Goal: Information Seeking & Learning: Find specific fact

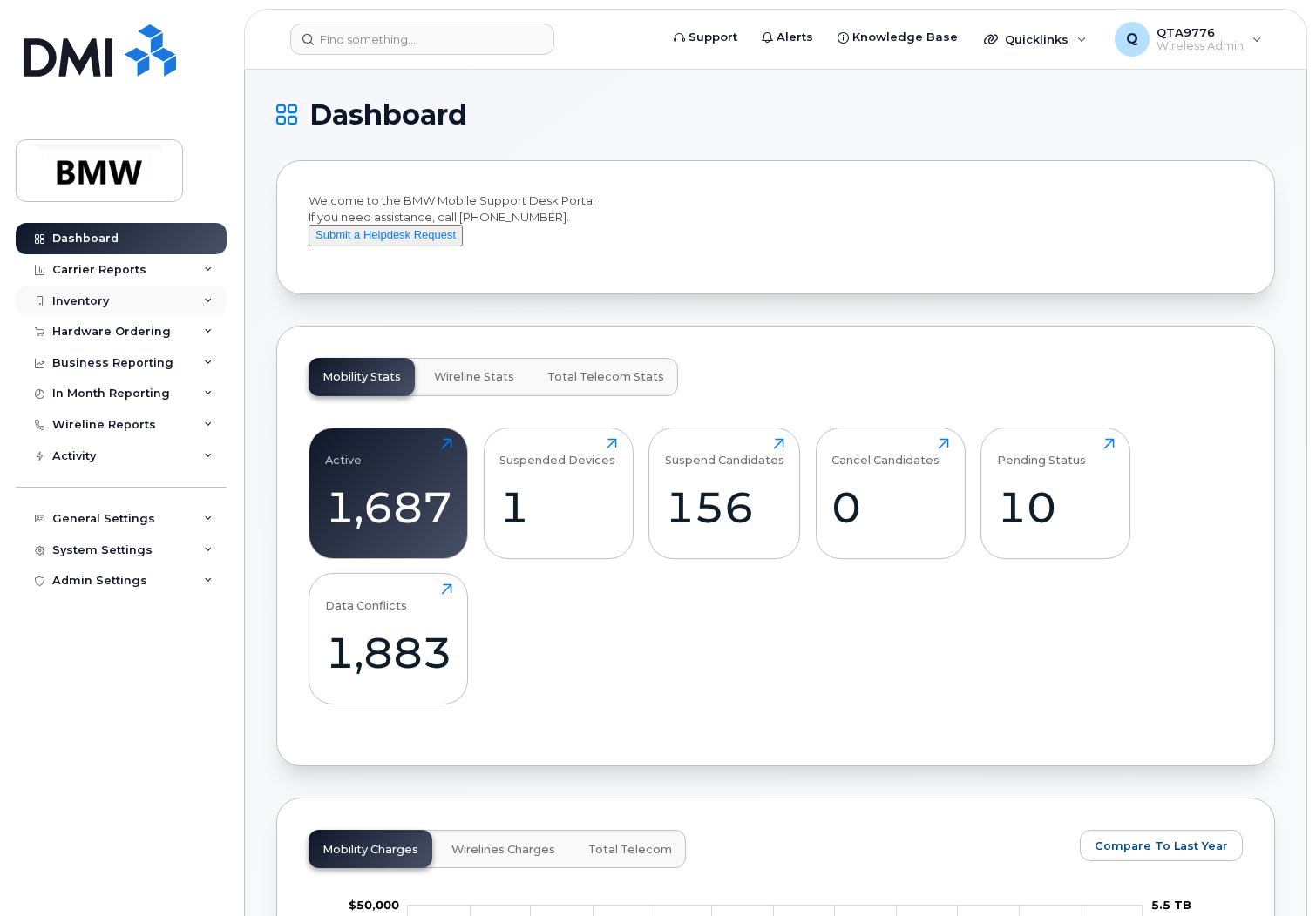
click at [139, 311] on div "Inventory" at bounding box center [120, 301] width 211 height 32
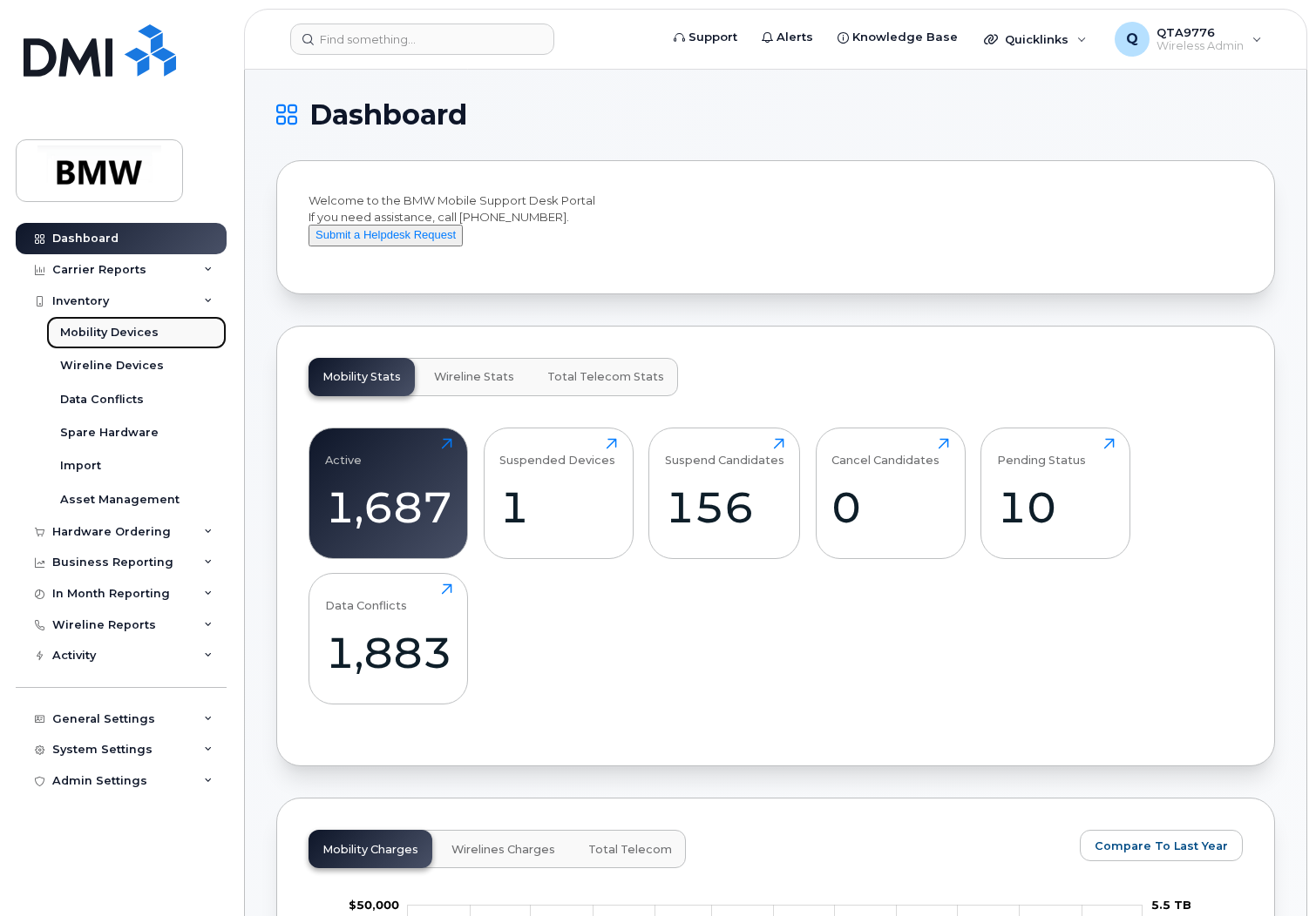
click at [110, 332] on div "Mobility Devices" at bounding box center [110, 333] width 98 height 15
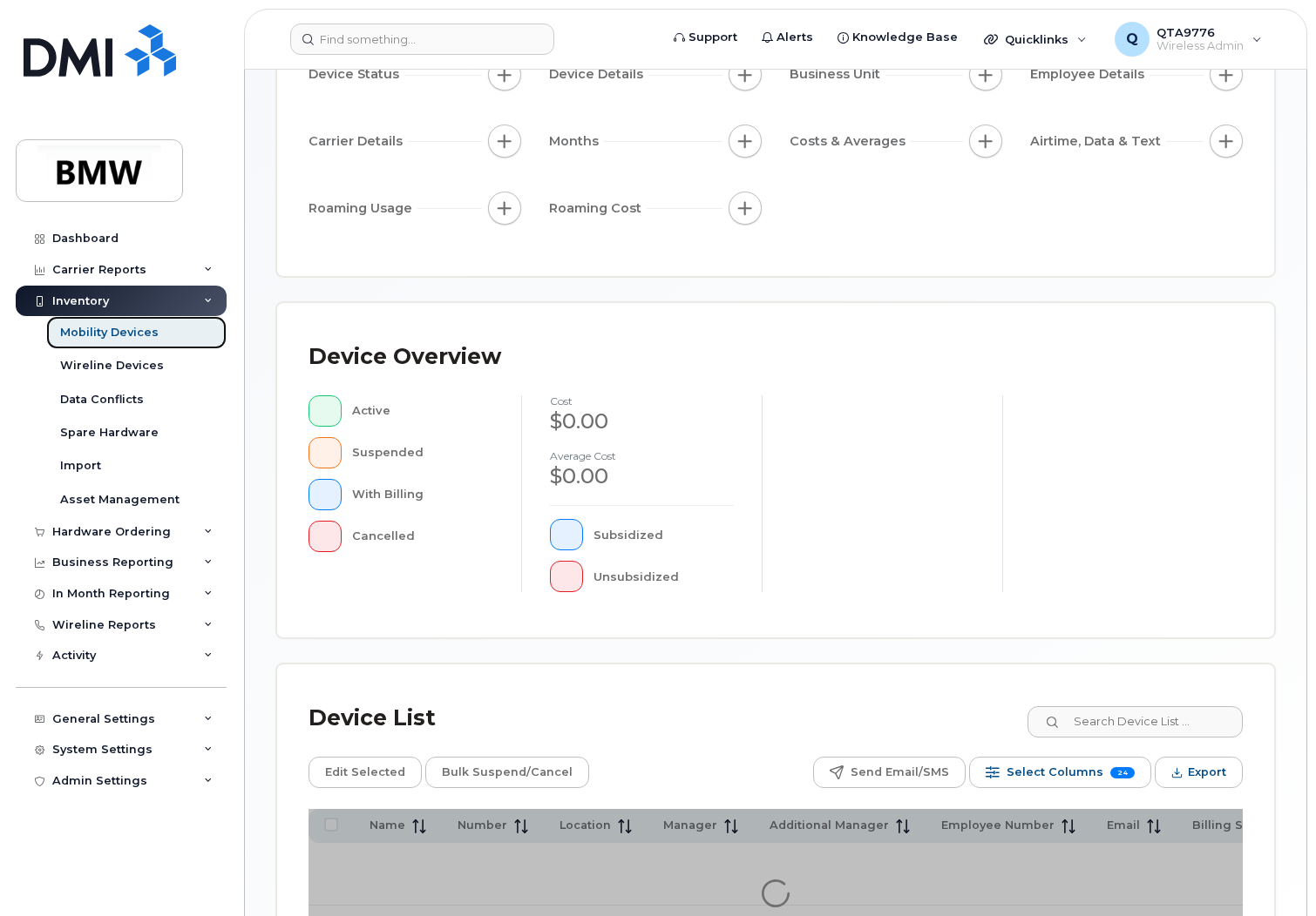
scroll to position [349, 0]
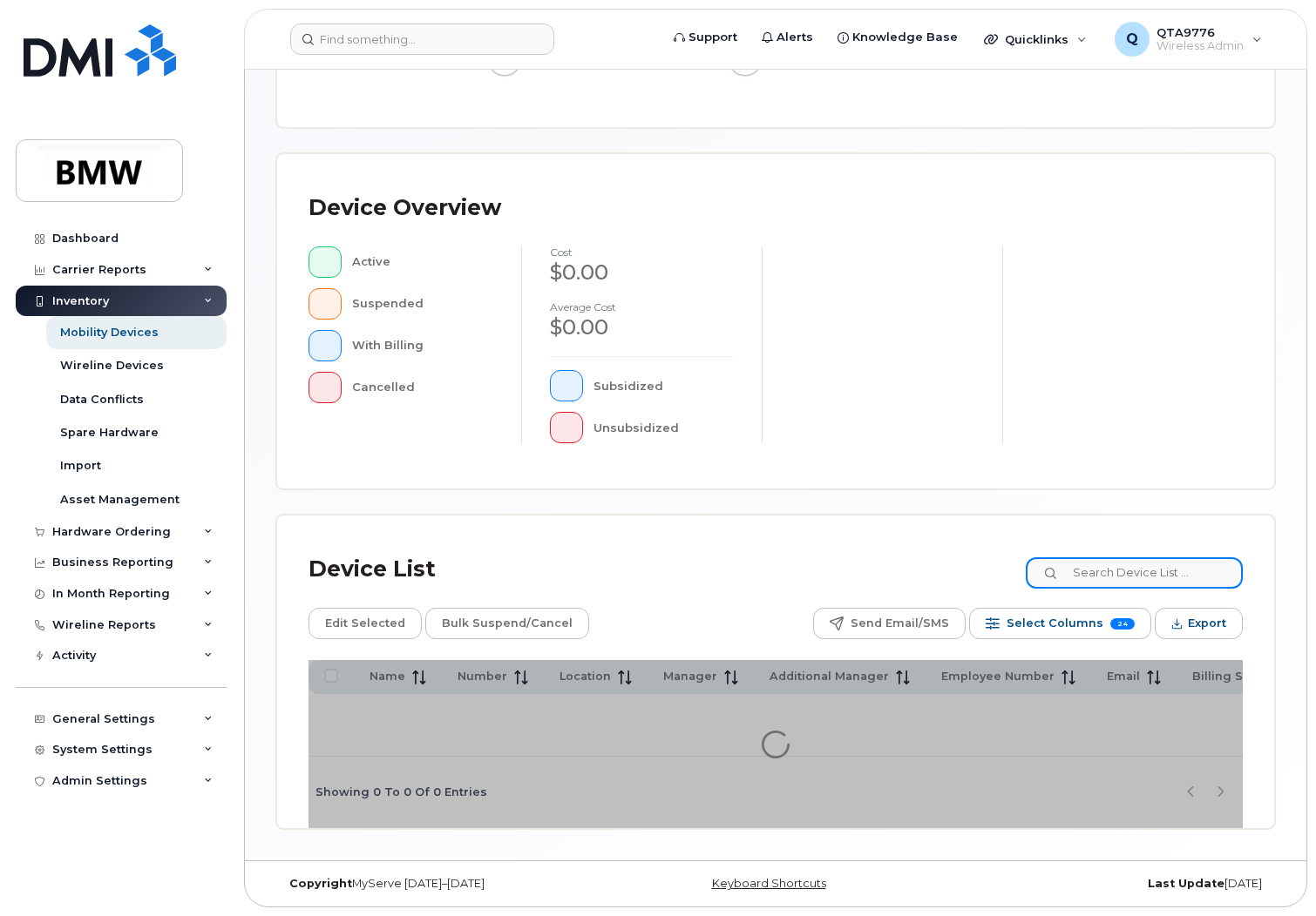
click at [1115, 571] on input at bounding box center [1134, 573] width 217 height 32
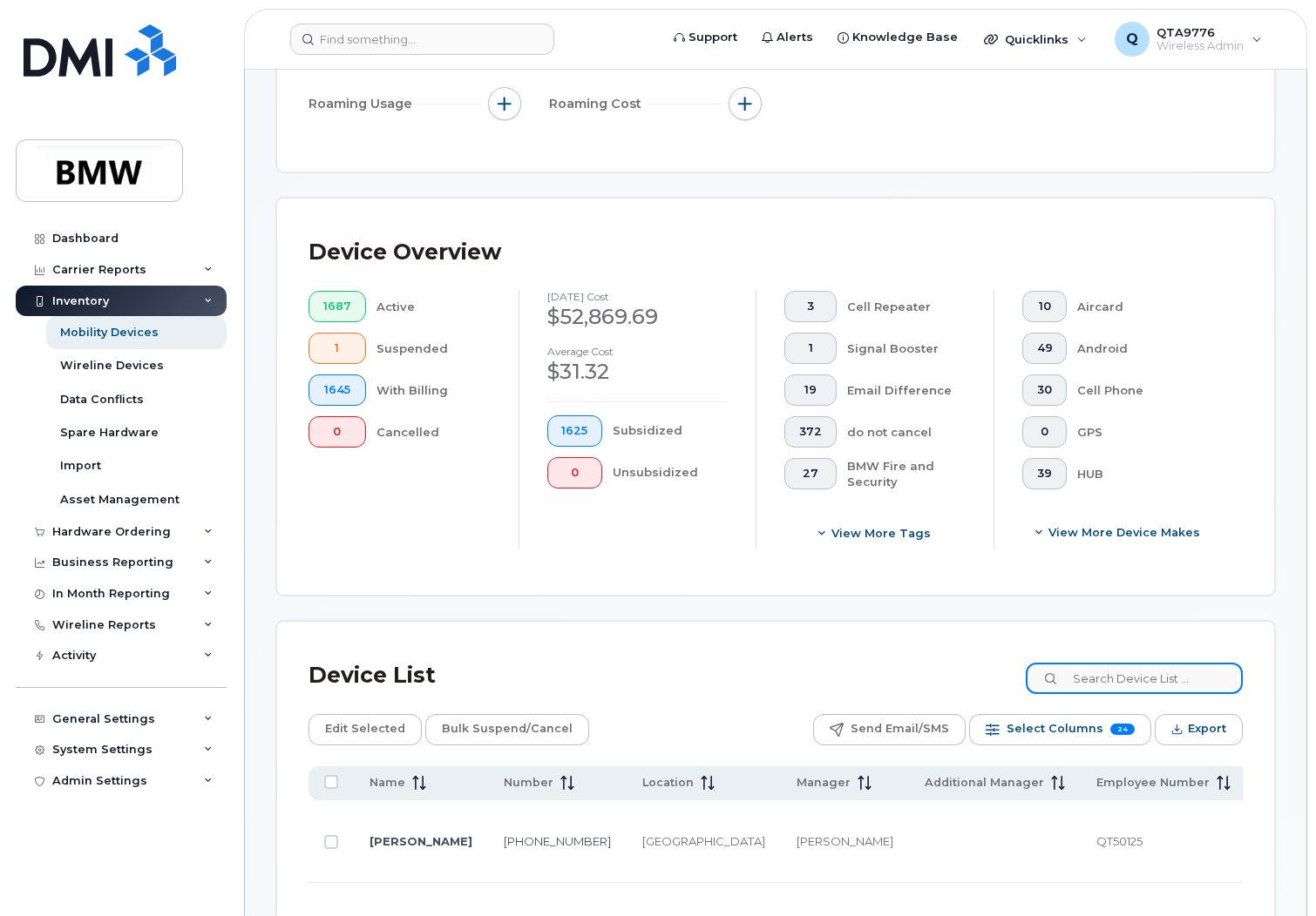
scroll to position [394, 0]
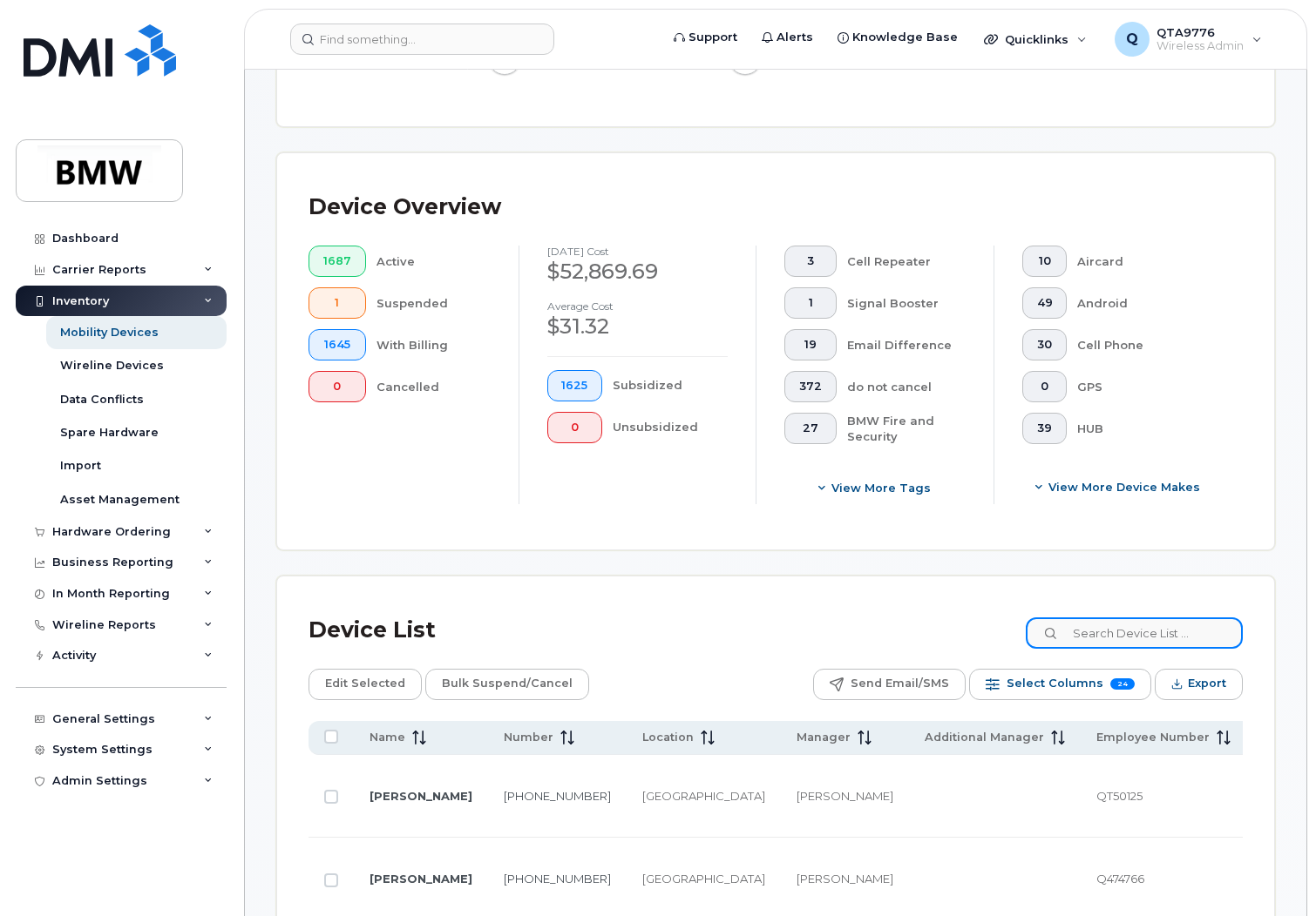
click at [1117, 633] on input at bounding box center [1134, 633] width 217 height 32
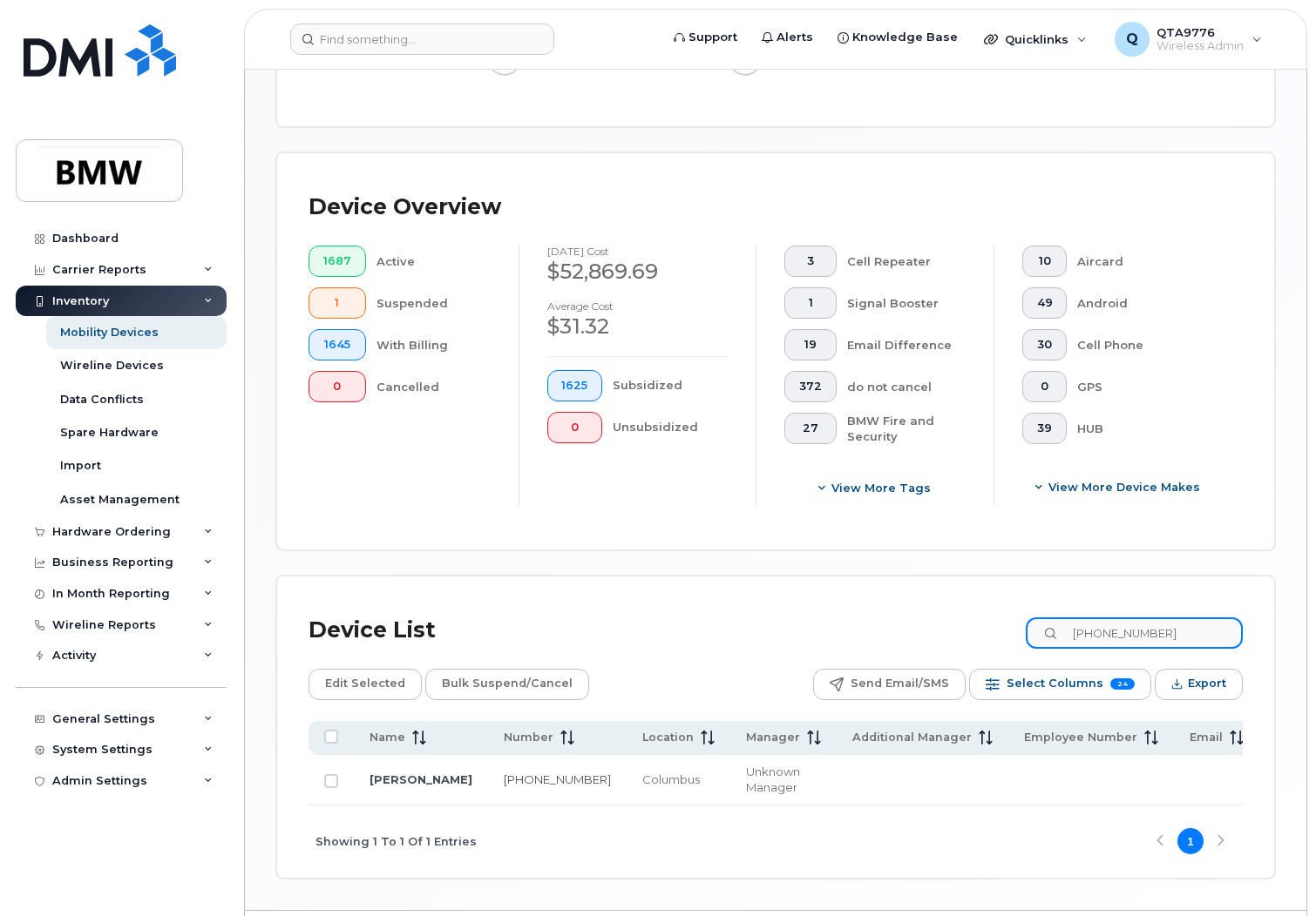
drag, startPoint x: 1175, startPoint y: 630, endPoint x: 1034, endPoint y: 612, distance: 142.1
click at [1034, 612] on div "Device List 614-483-2364" at bounding box center [776, 631] width 934 height 45
paste input "614-756-9435"
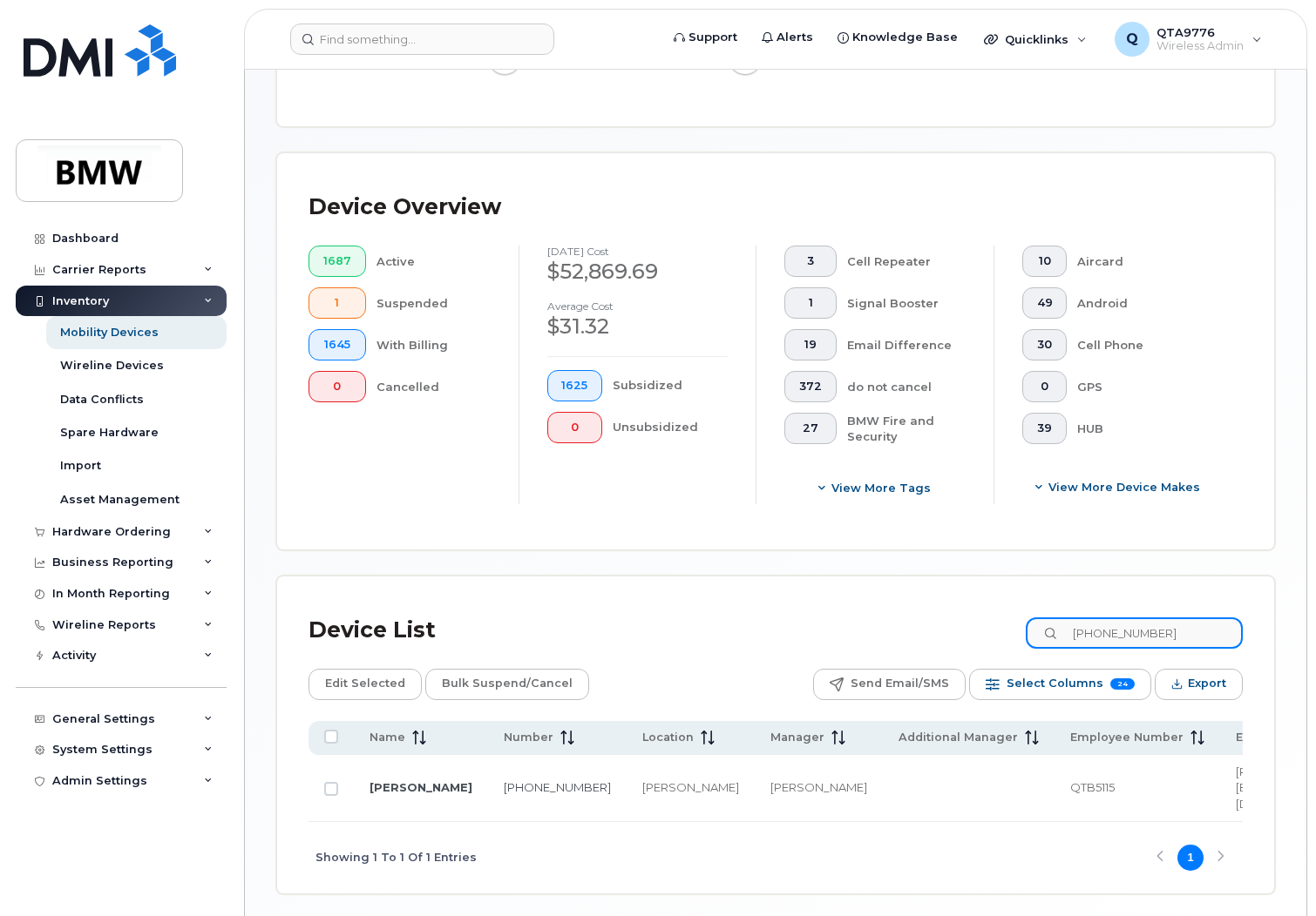
drag, startPoint x: 1193, startPoint y: 637, endPoint x: 1003, endPoint y: 597, distance: 194.2
click at [1003, 597] on div "Device List 614-756-9435 Edit Selected Bulk Suspend/Cancel Send Email/SMS Selec…" at bounding box center [775, 735] width 997 height 317
paste input "614-483-2364"
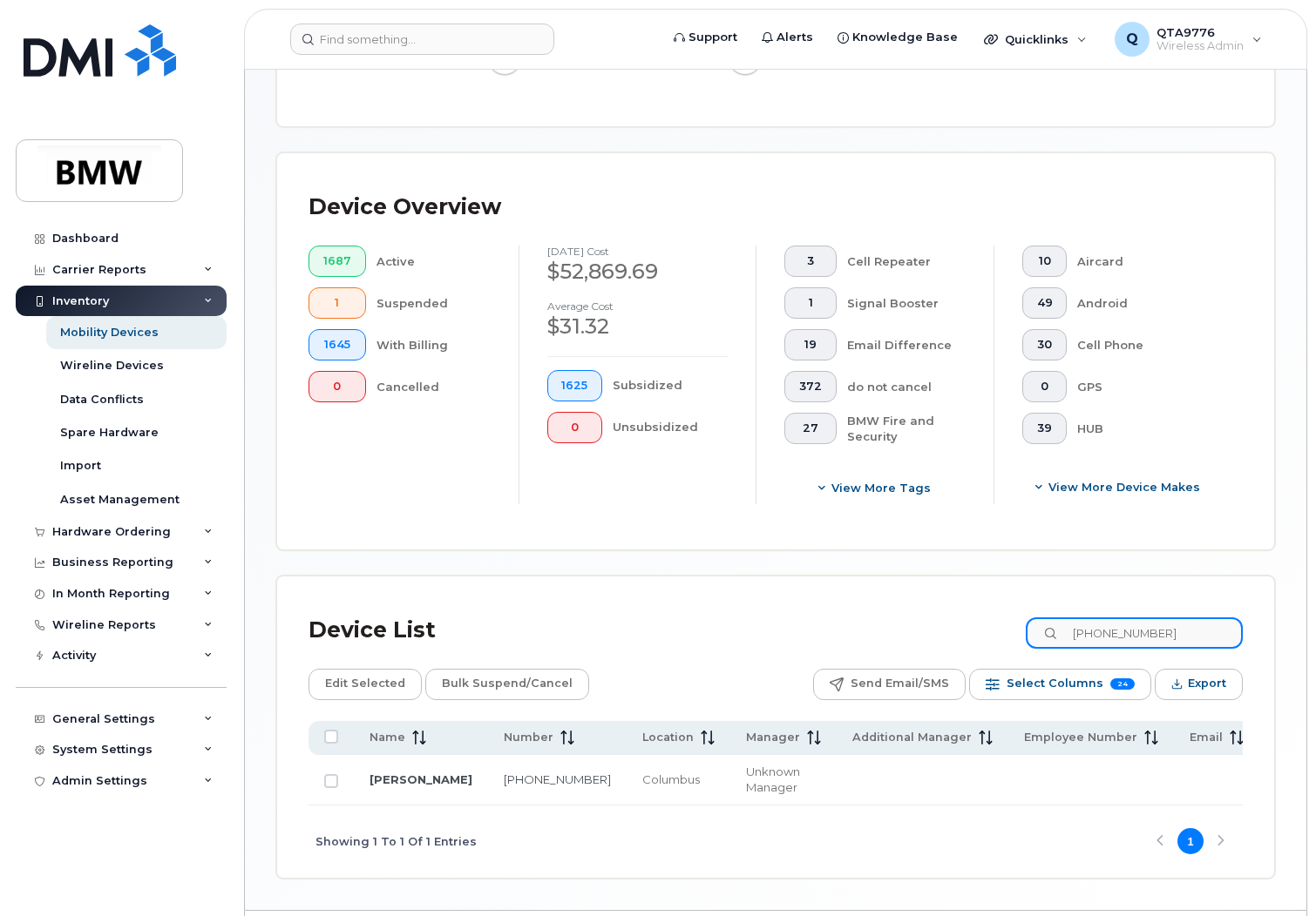
type input "614-483-2364"
click at [332, 781] on input "Row Unselected" at bounding box center [331, 781] width 14 height 14
checkbox input "true"
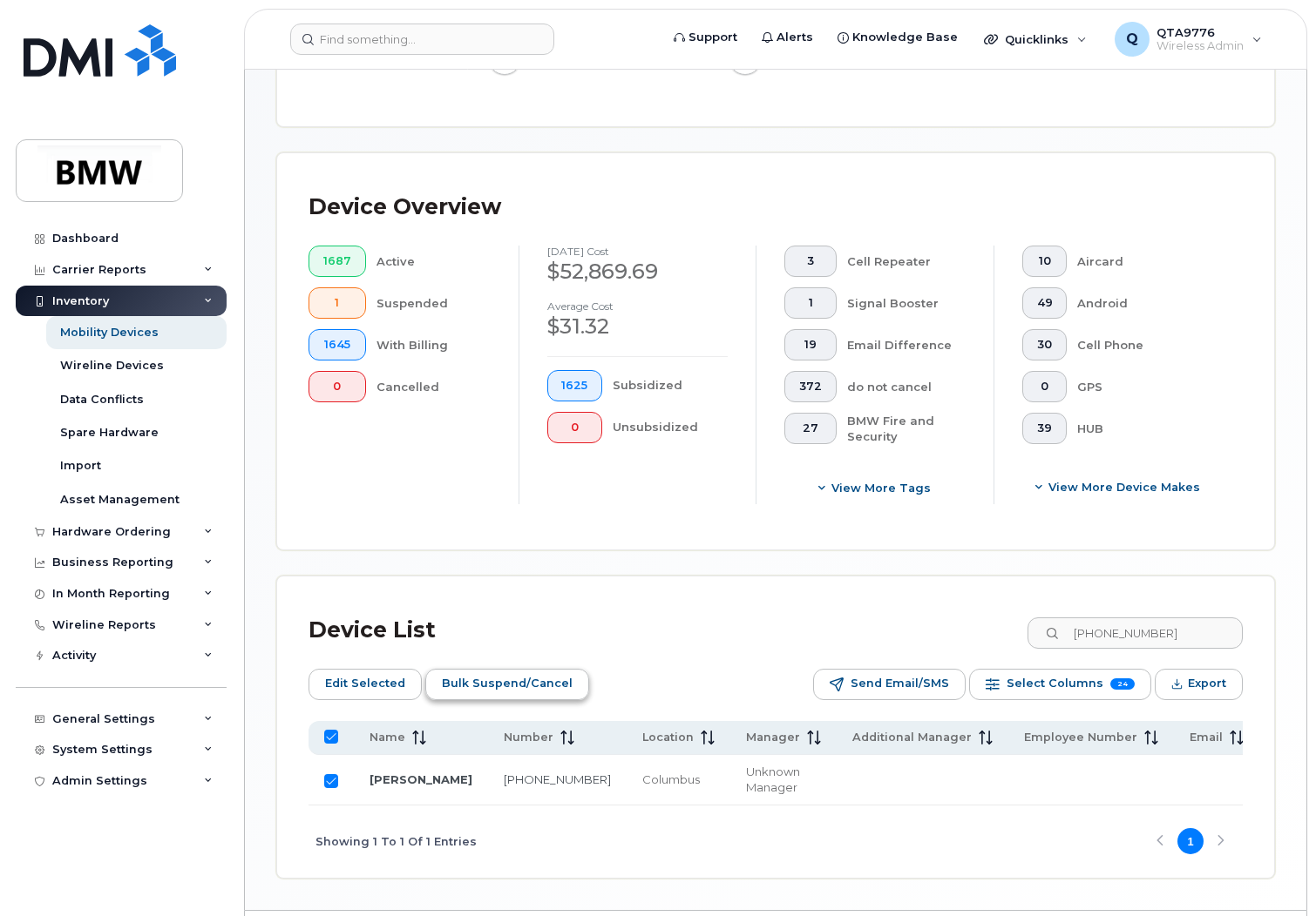
click at [514, 689] on span "Bulk Suspend/Cancel" at bounding box center [507, 683] width 131 height 26
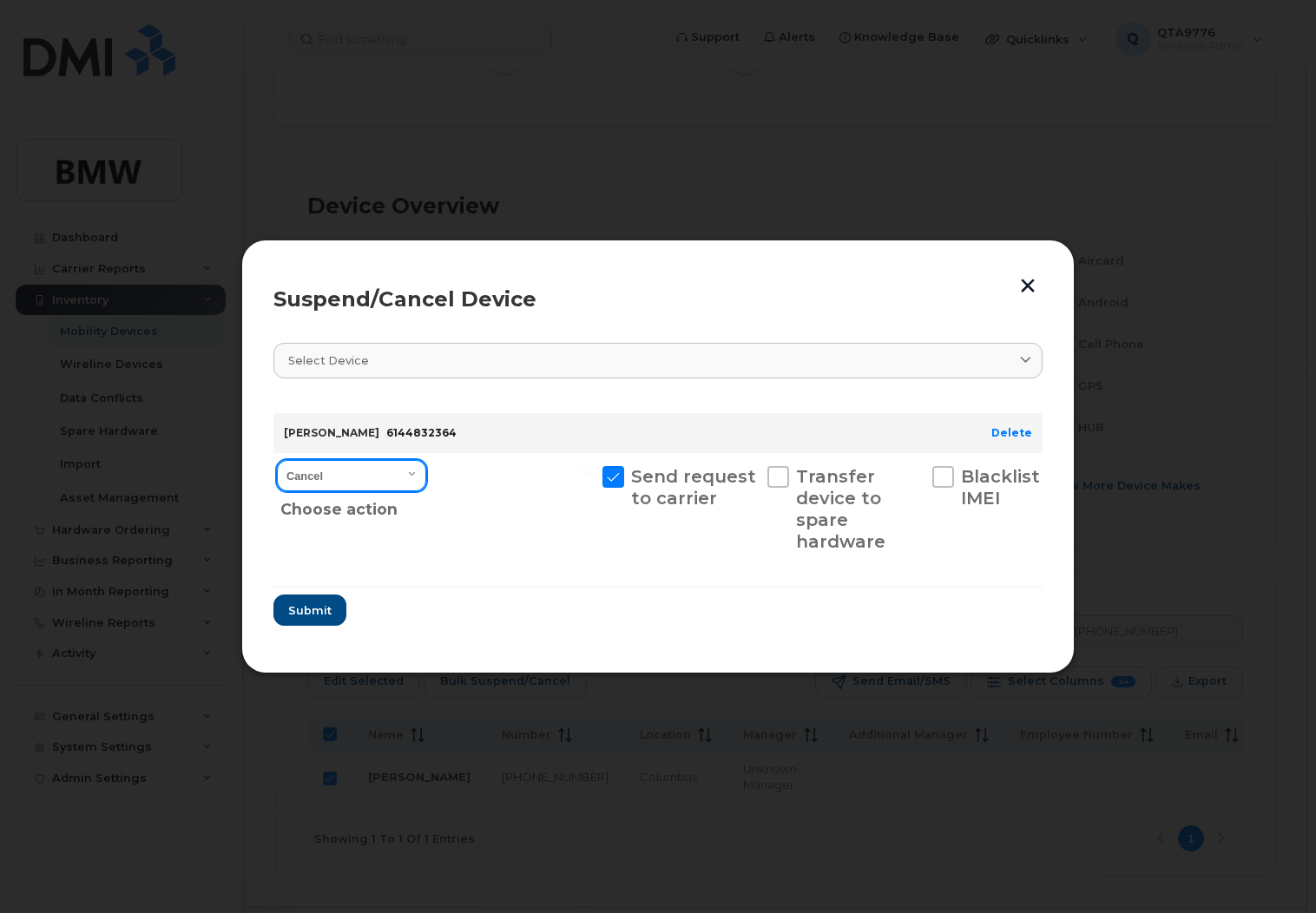
click at [378, 470] on select "Cancel Suspend - Reduced Rate Suspend - Full Rate Suspend - Lost Device/Stolen …" at bounding box center [352, 475] width 149 height 32
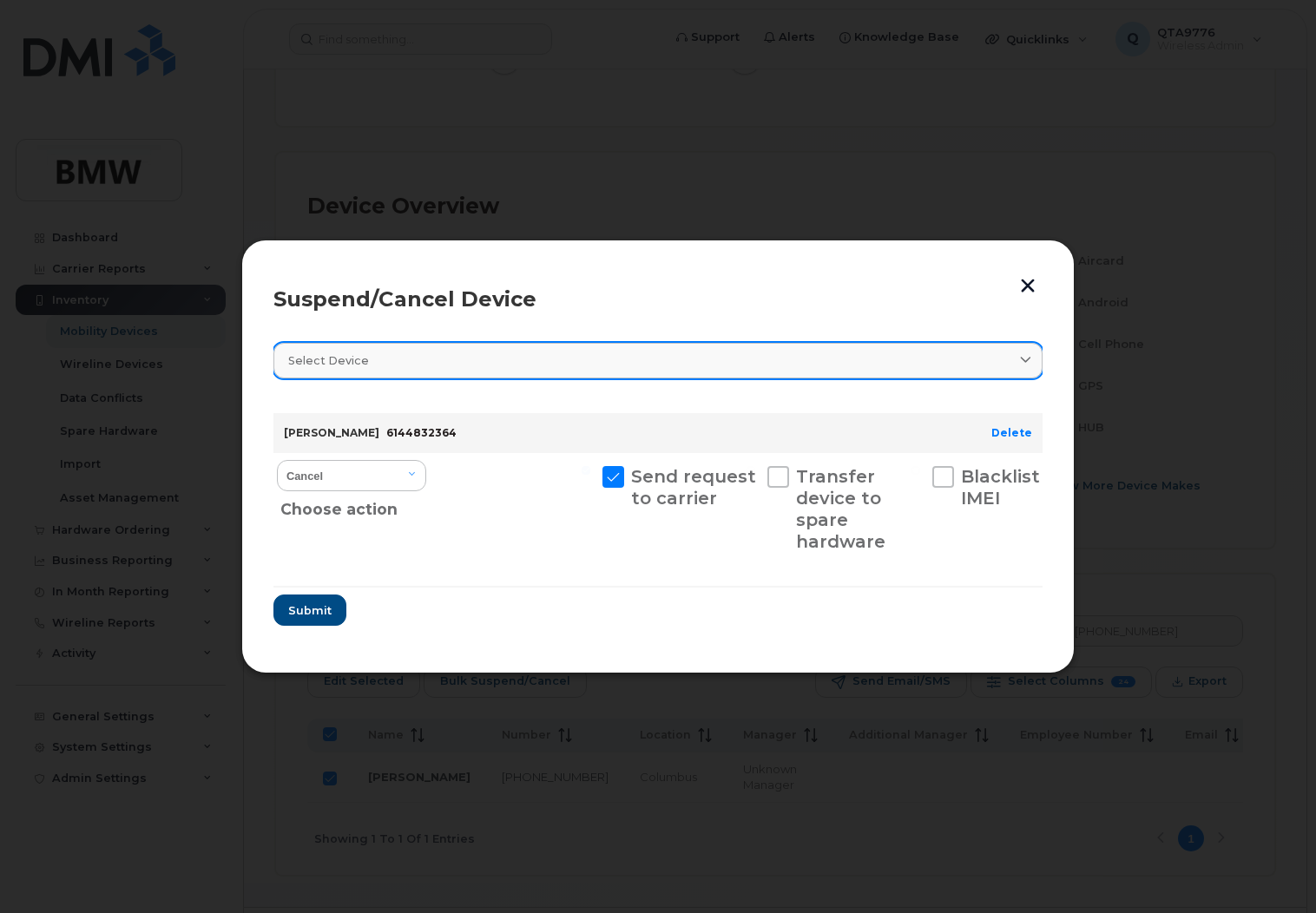
click at [382, 356] on div "Select device" at bounding box center [658, 360] width 739 height 16
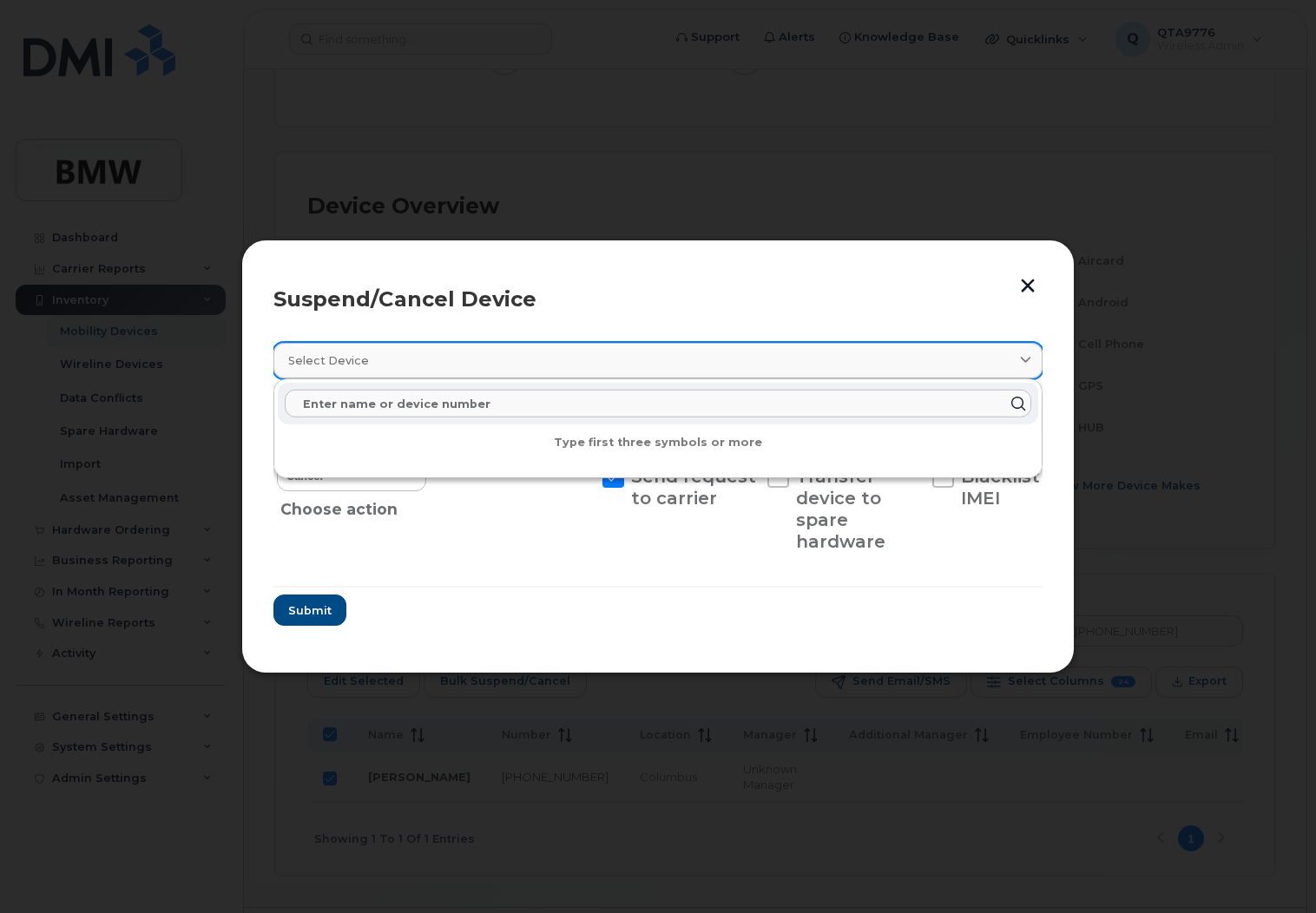
paste input "614-756-9435"
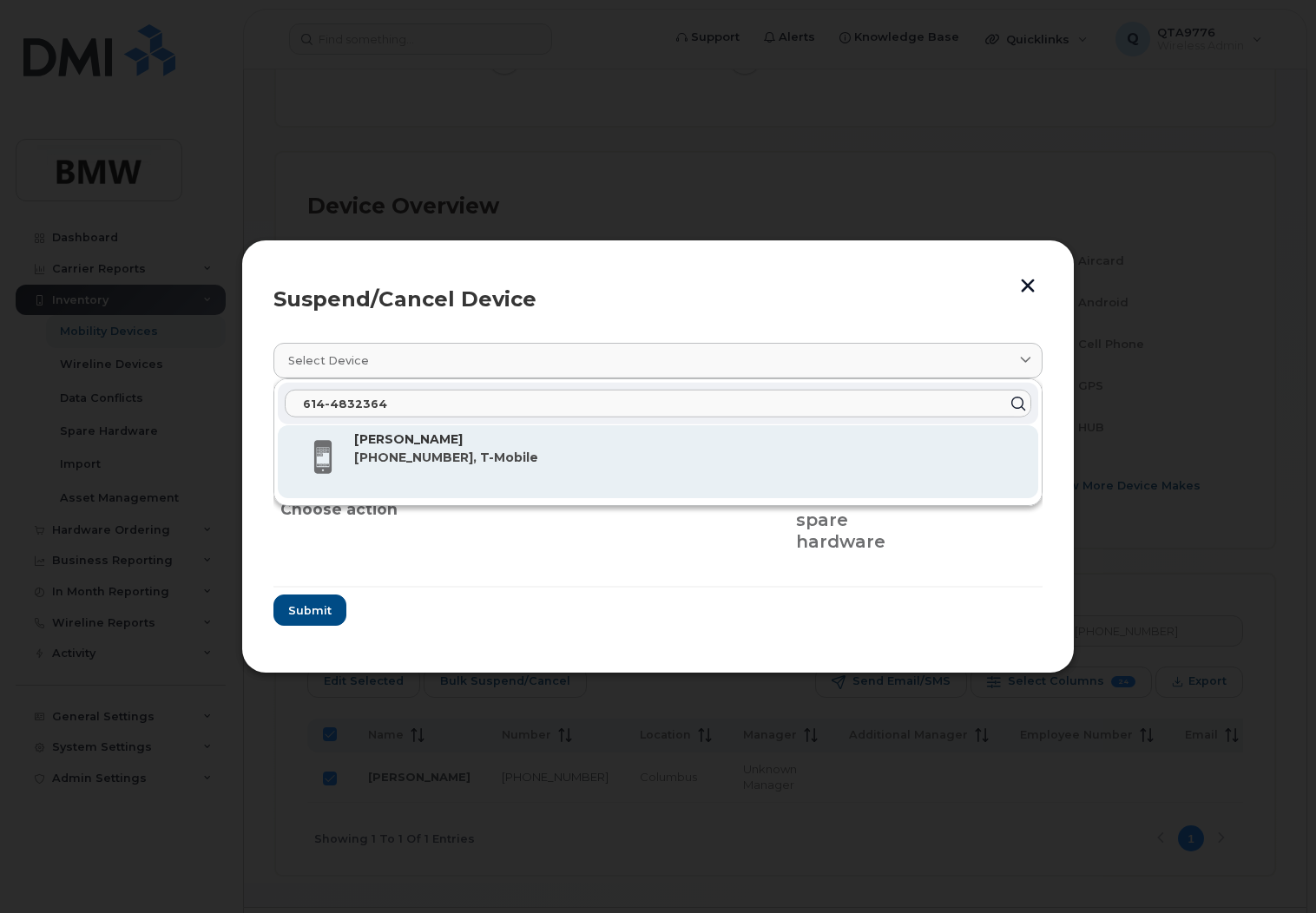
type input "614-4832364"
click at [381, 440] on strong "Syed Sultan" at bounding box center [408, 439] width 108 height 15
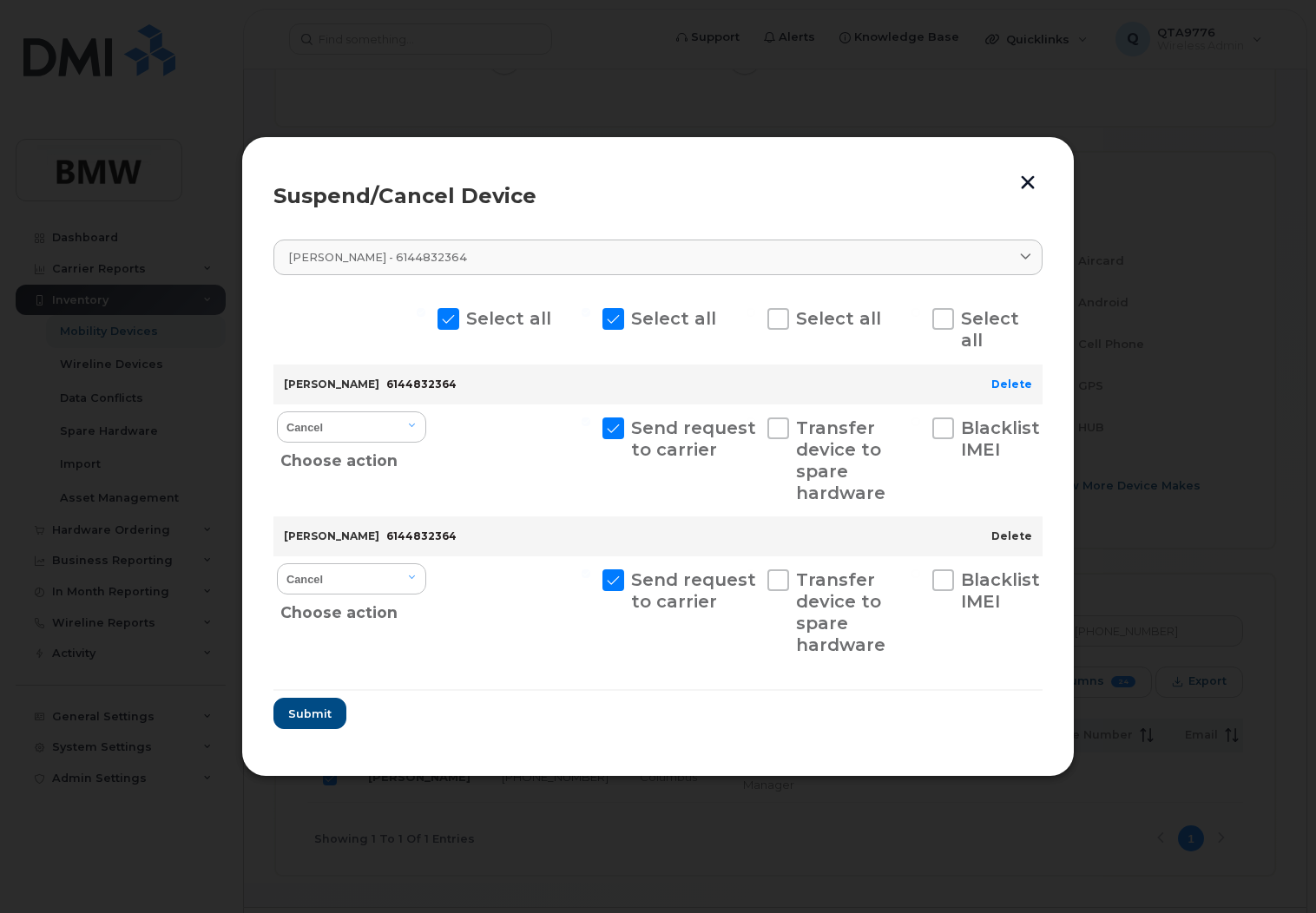
click at [1012, 533] on link "Delete" at bounding box center [1011, 536] width 41 height 13
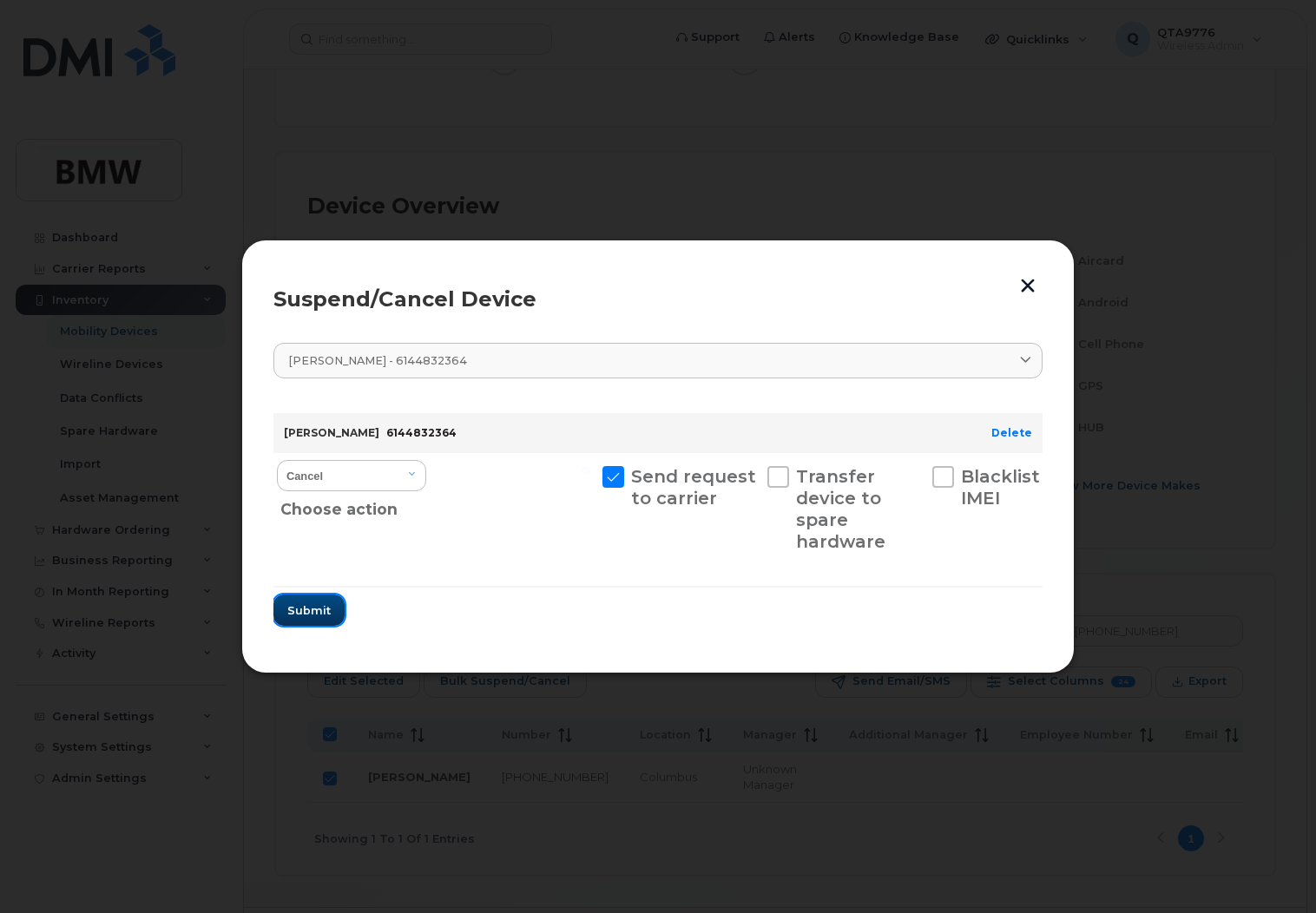
click at [325, 616] on span "Submit" at bounding box center [308, 610] width 43 height 16
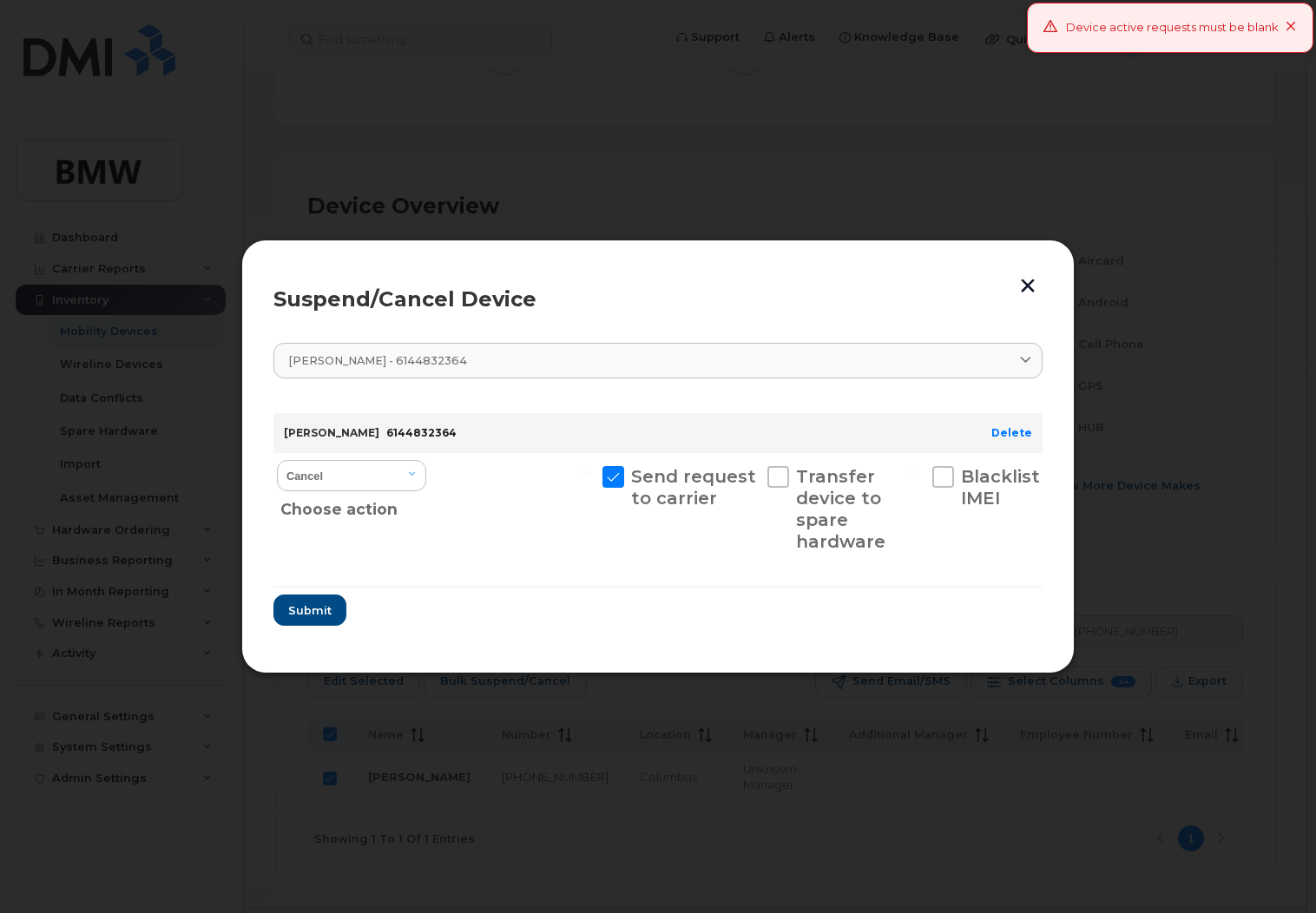
drag, startPoint x: 442, startPoint y: 350, endPoint x: 261, endPoint y: 349, distance: 181.0
click at [261, 349] on div "Suspend/Cancel Device Syed Sultan - 6144832364 614-4832364 Syed Sultan 614-483-…" at bounding box center [658, 456] width 833 height 434
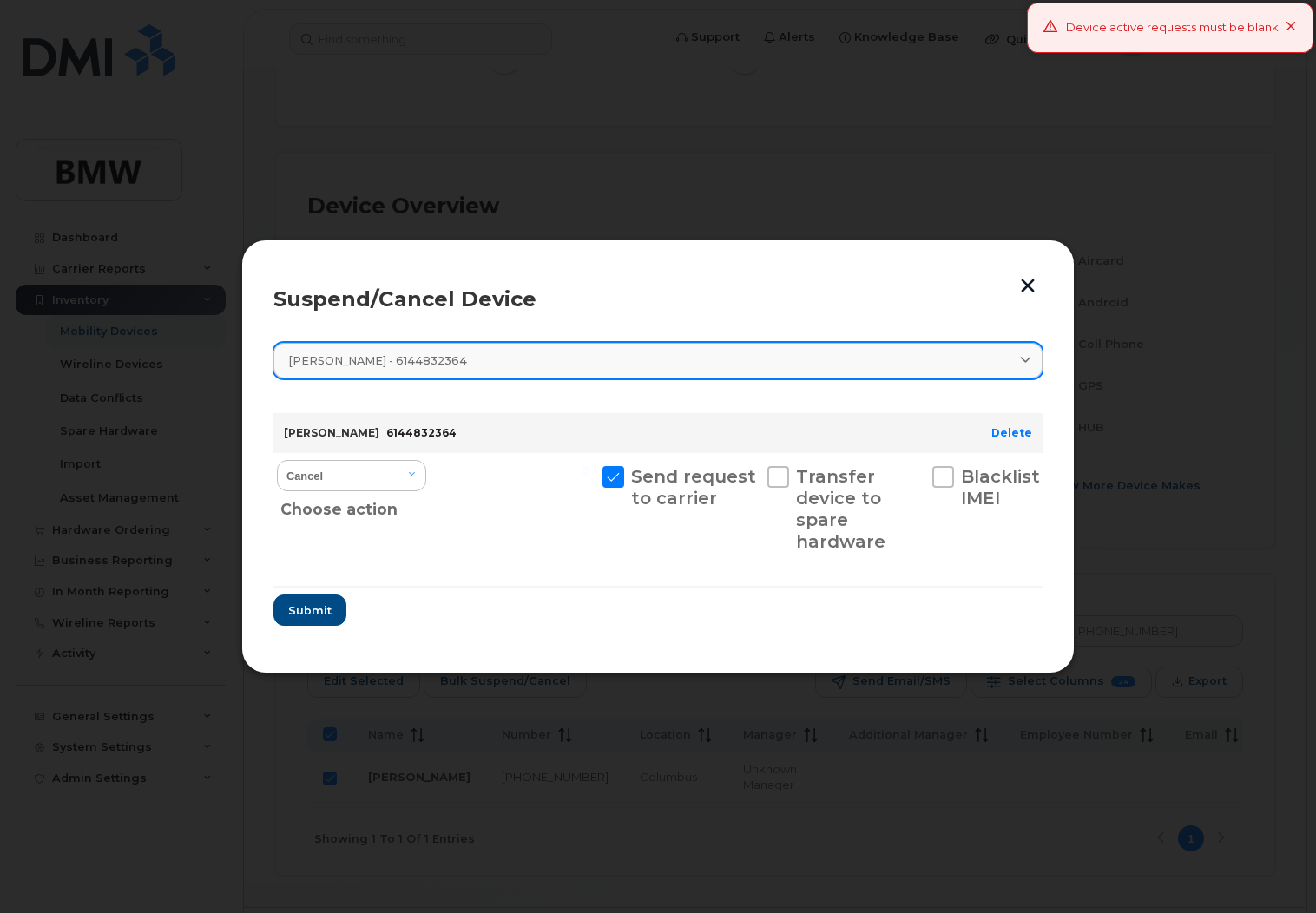
click at [1021, 355] on icon at bounding box center [1026, 361] width 11 height 11
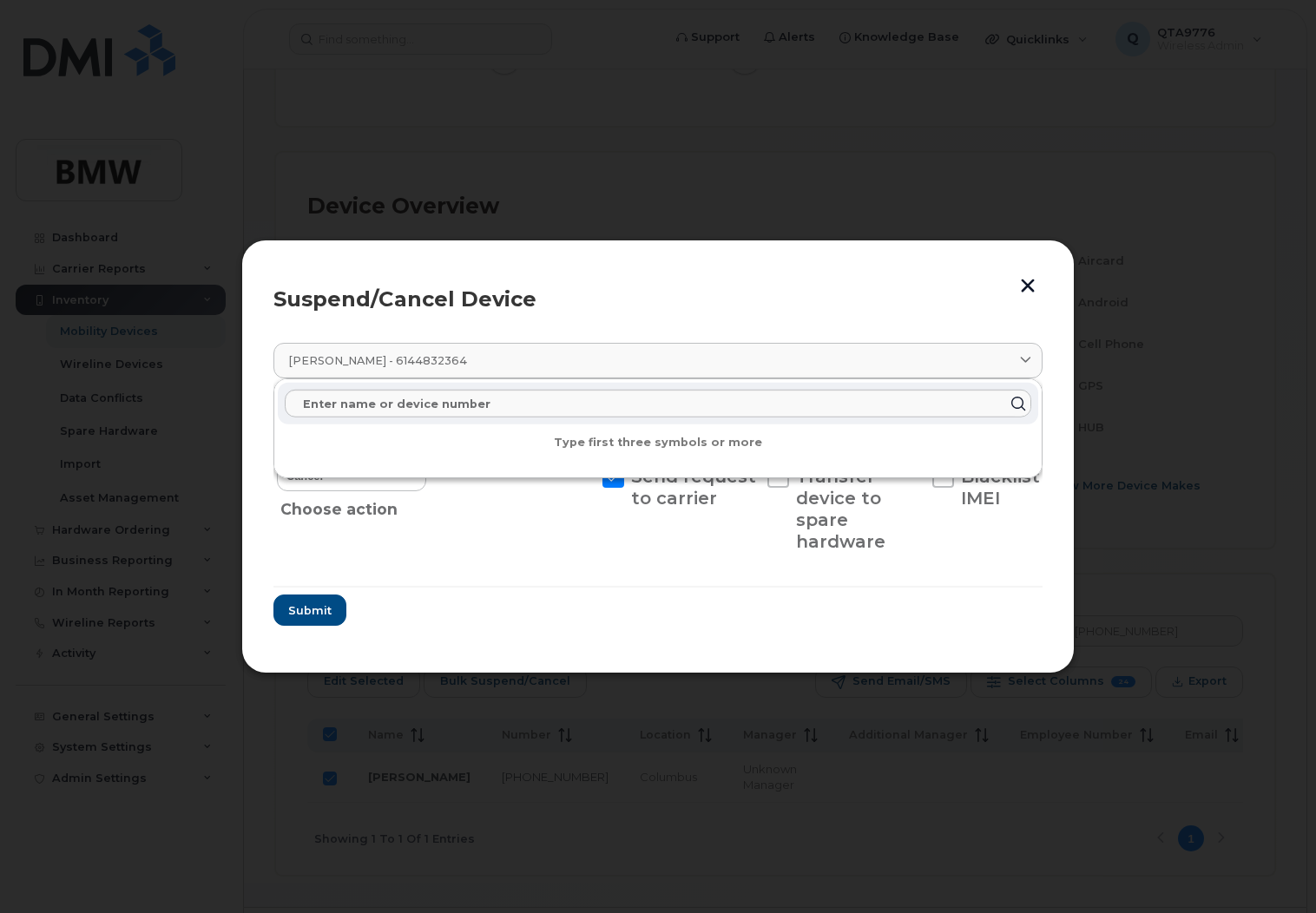
click at [825, 289] on div "Suspend/Cancel Device" at bounding box center [657, 300] width 769 height 21
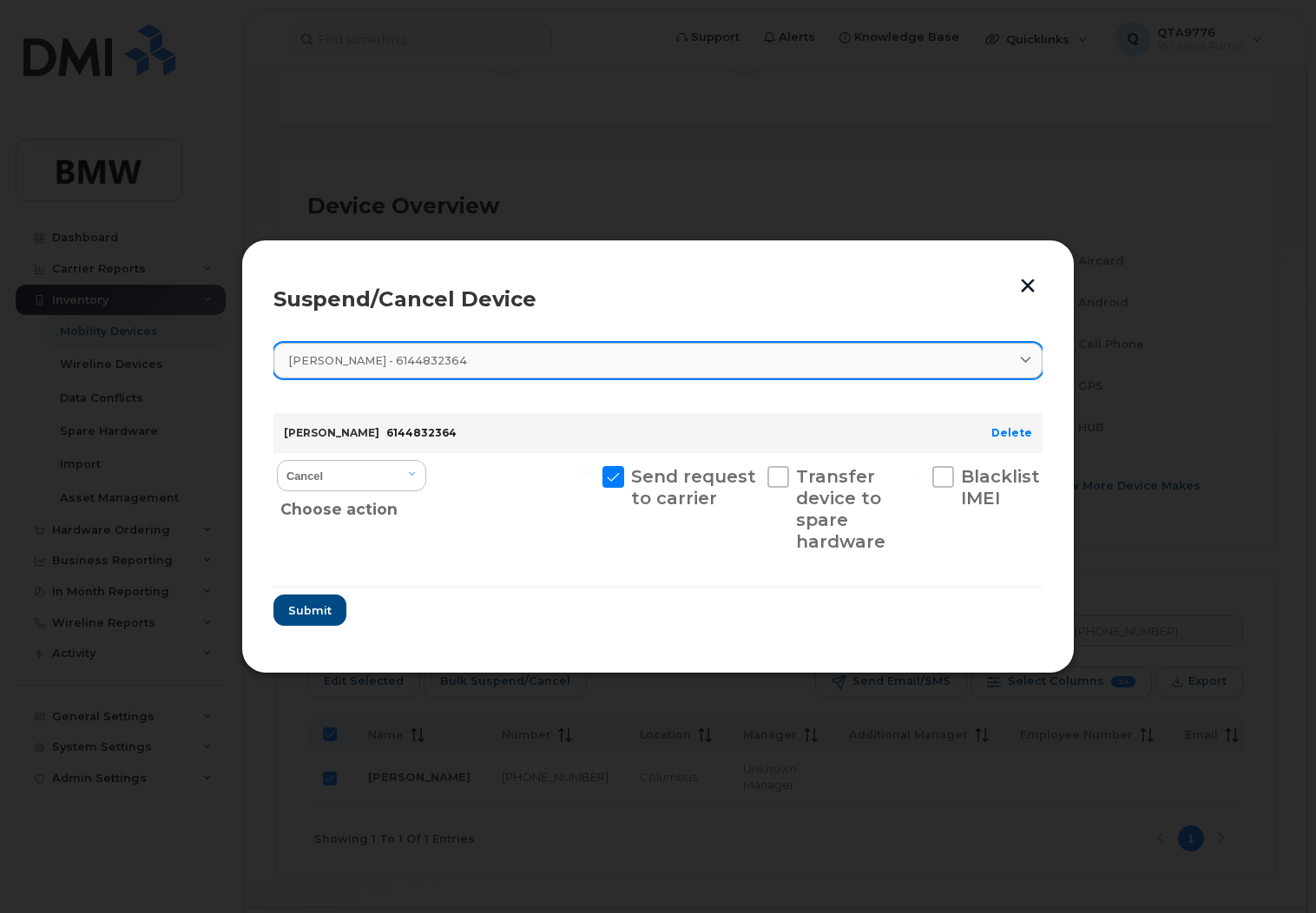
click at [1032, 357] on span at bounding box center [1025, 360] width 16 height 16
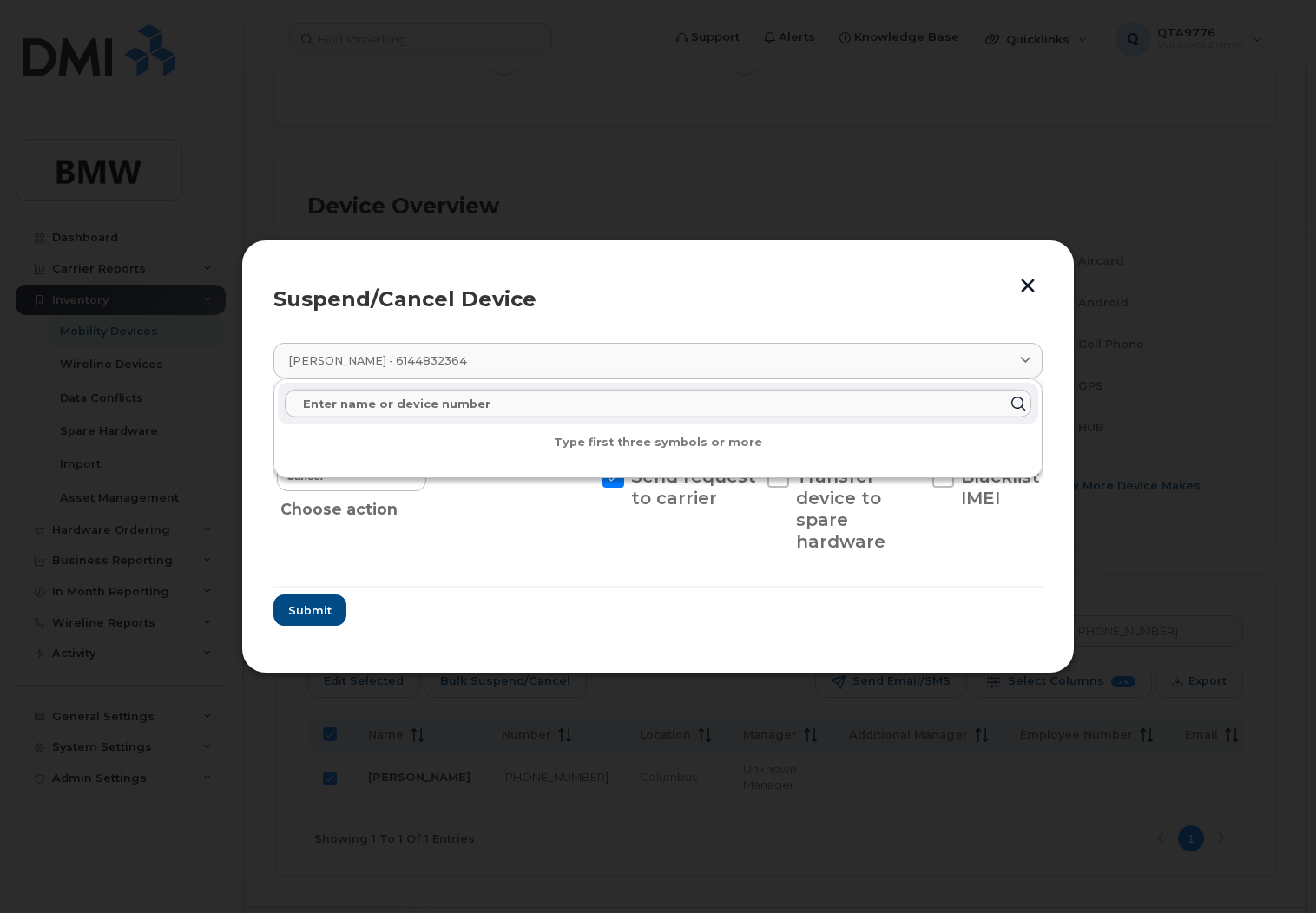
click at [1013, 403] on icon at bounding box center [1017, 404] width 25 height 25
click at [478, 379] on div "Type first three symbols or more" at bounding box center [657, 428] width 767 height 98
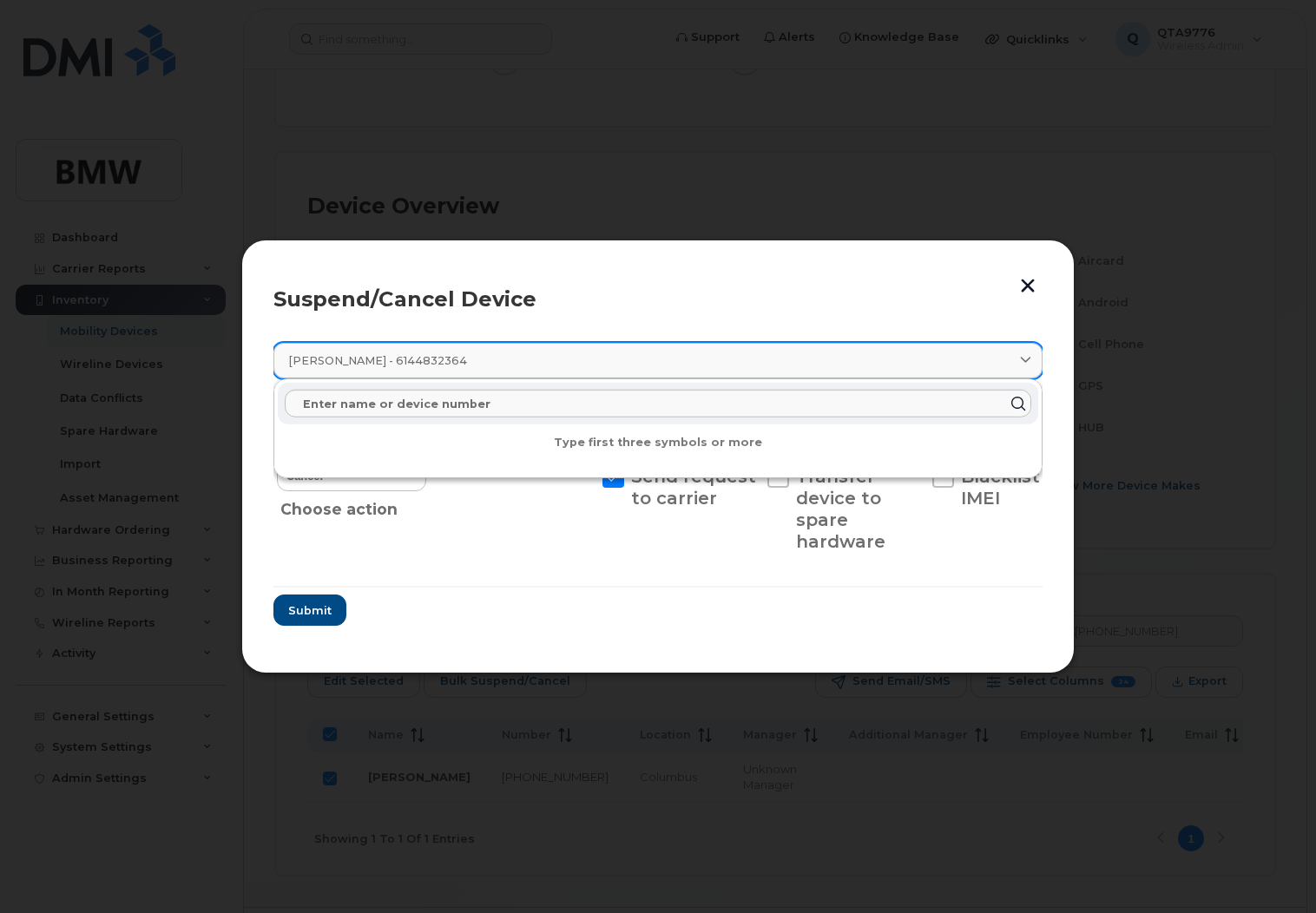
click at [477, 369] on link "Syed Sultan - 6144832364" at bounding box center [657, 360] width 769 height 35
click at [424, 344] on link "Syed Sultan - 6144832364" at bounding box center [657, 360] width 769 height 35
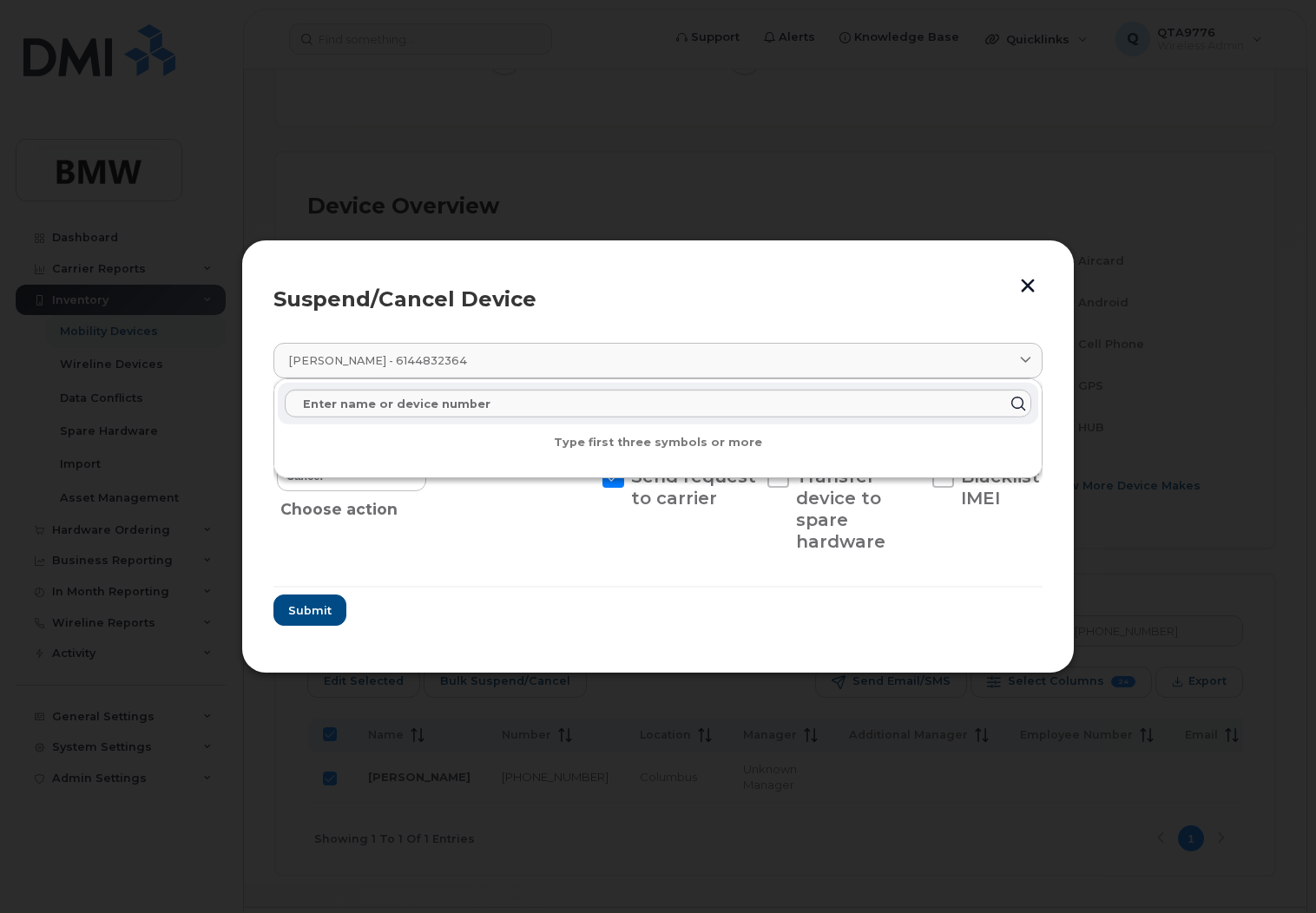
click at [917, 272] on header "Suspend/Cancel Device" at bounding box center [657, 300] width 769 height 56
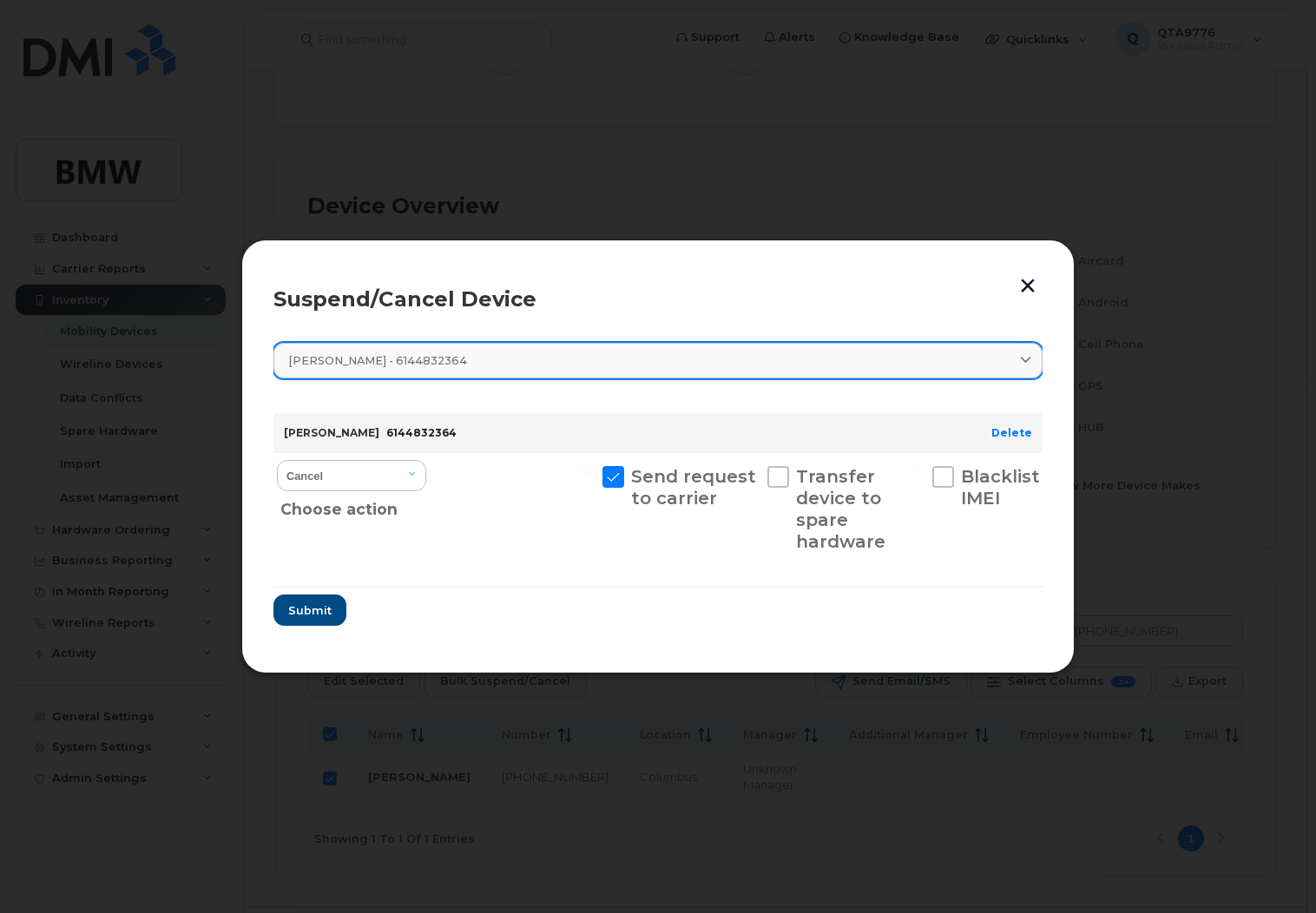
drag, startPoint x: 442, startPoint y: 354, endPoint x: 339, endPoint y: 353, distance: 103.0
click at [339, 353] on div "Syed Sultan - 6144832364" at bounding box center [658, 360] width 739 height 16
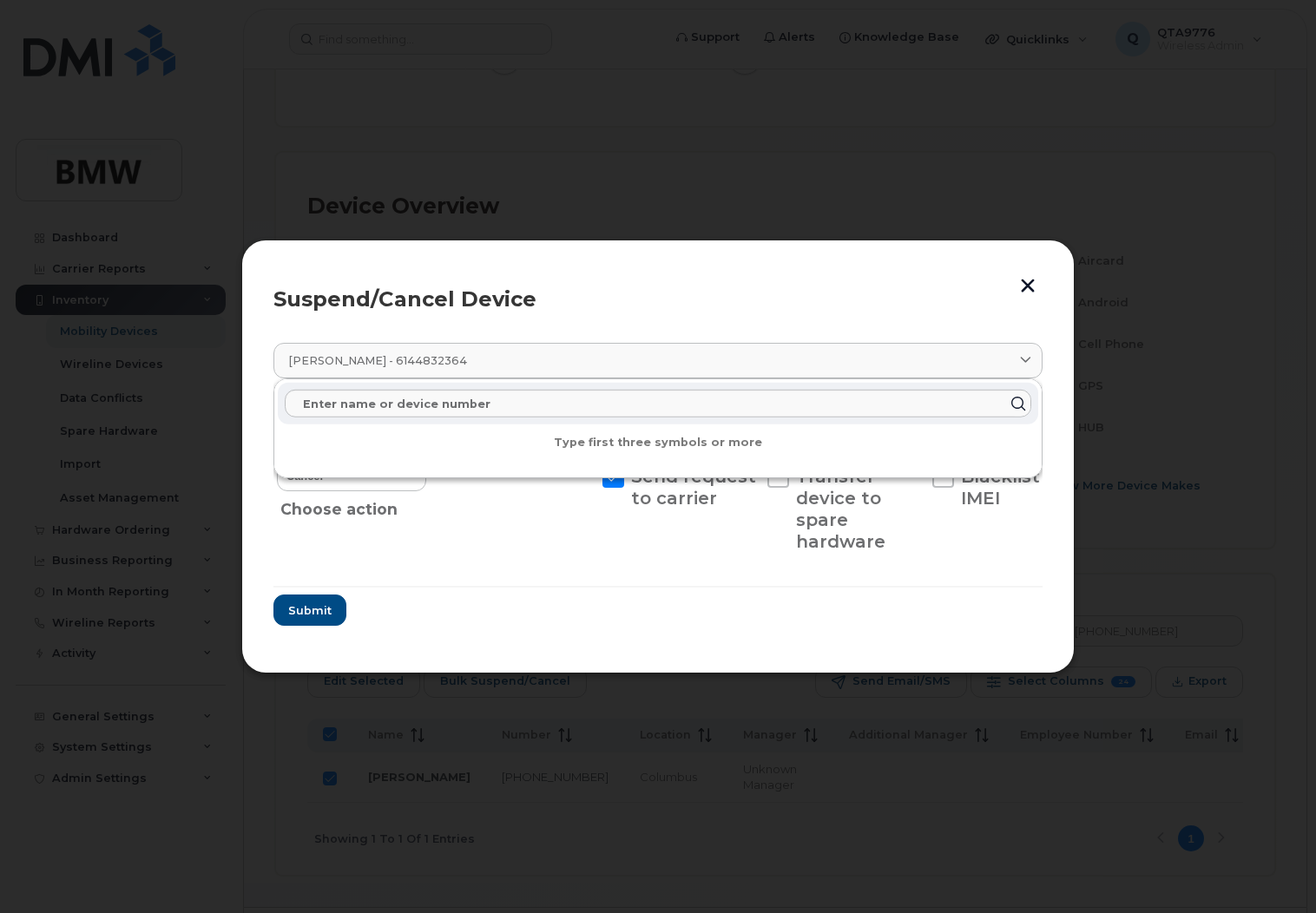
click at [688, 616] on form "Syed Sultan 6144832364 Delete Cancel Suspend - Reduced Rate Suspend - Full Rate…" at bounding box center [657, 513] width 769 height 227
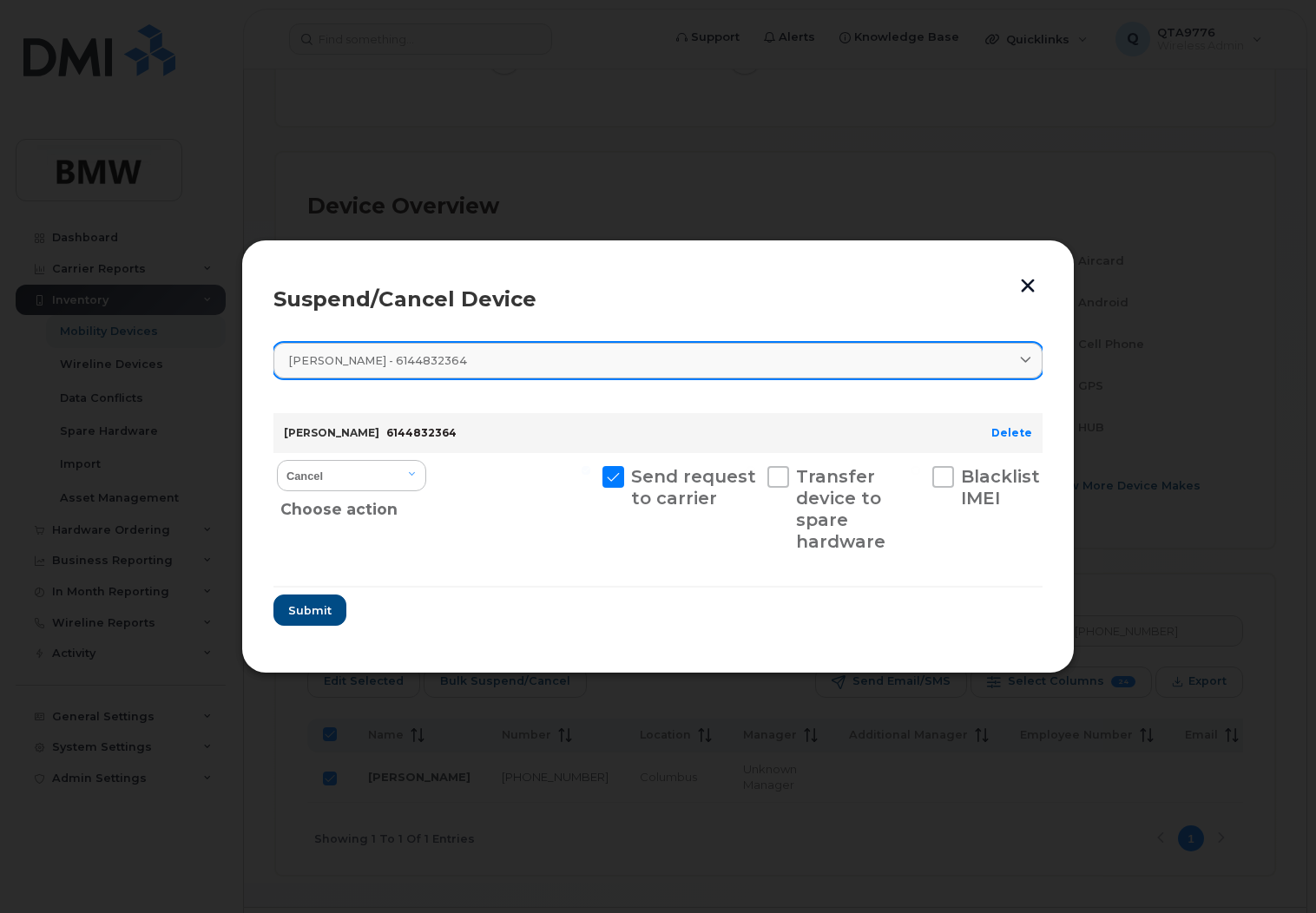
click at [1020, 355] on icon at bounding box center [1026, 361] width 11 height 11
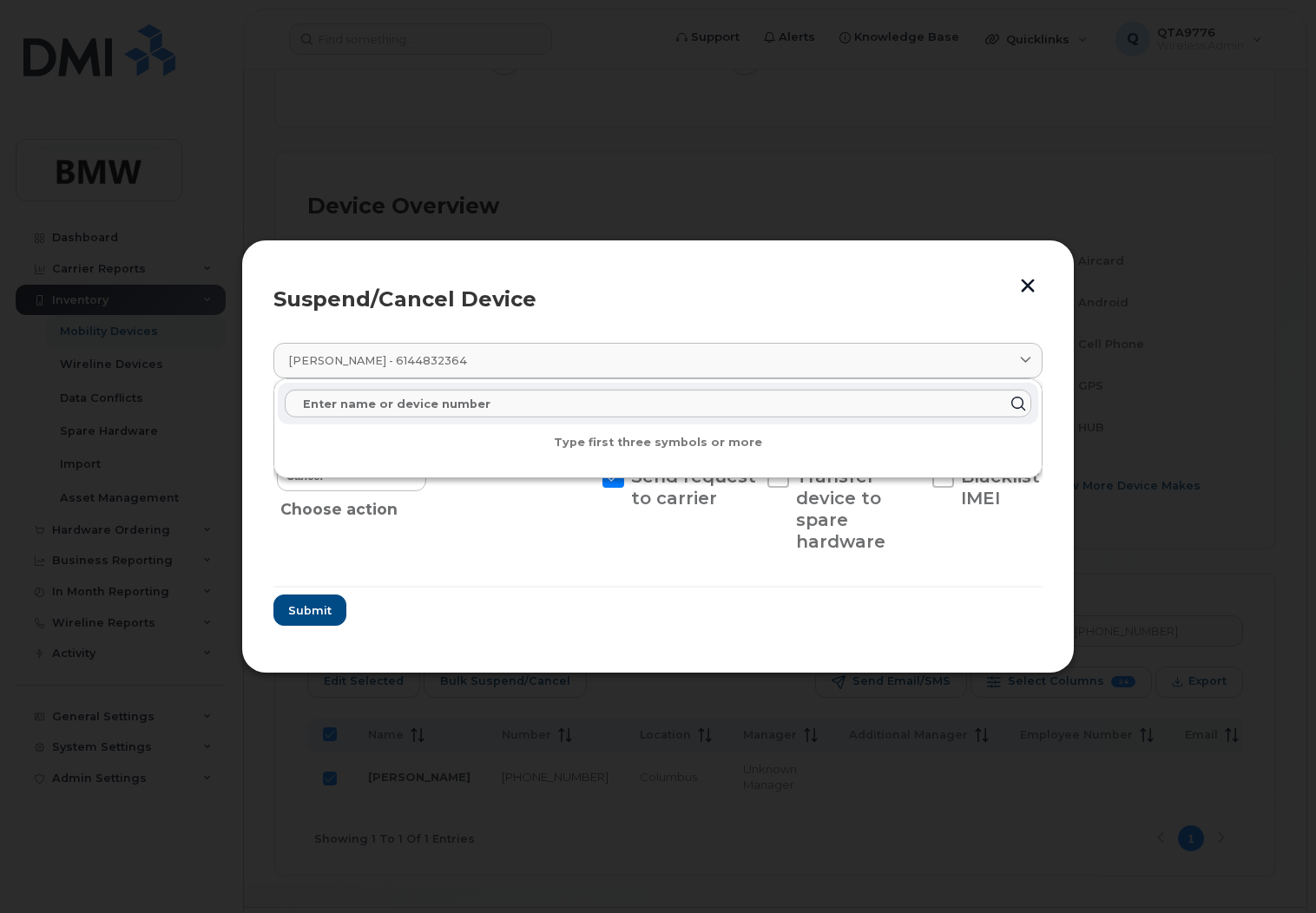
click at [1024, 290] on button "button" at bounding box center [1027, 285] width 26 height 29
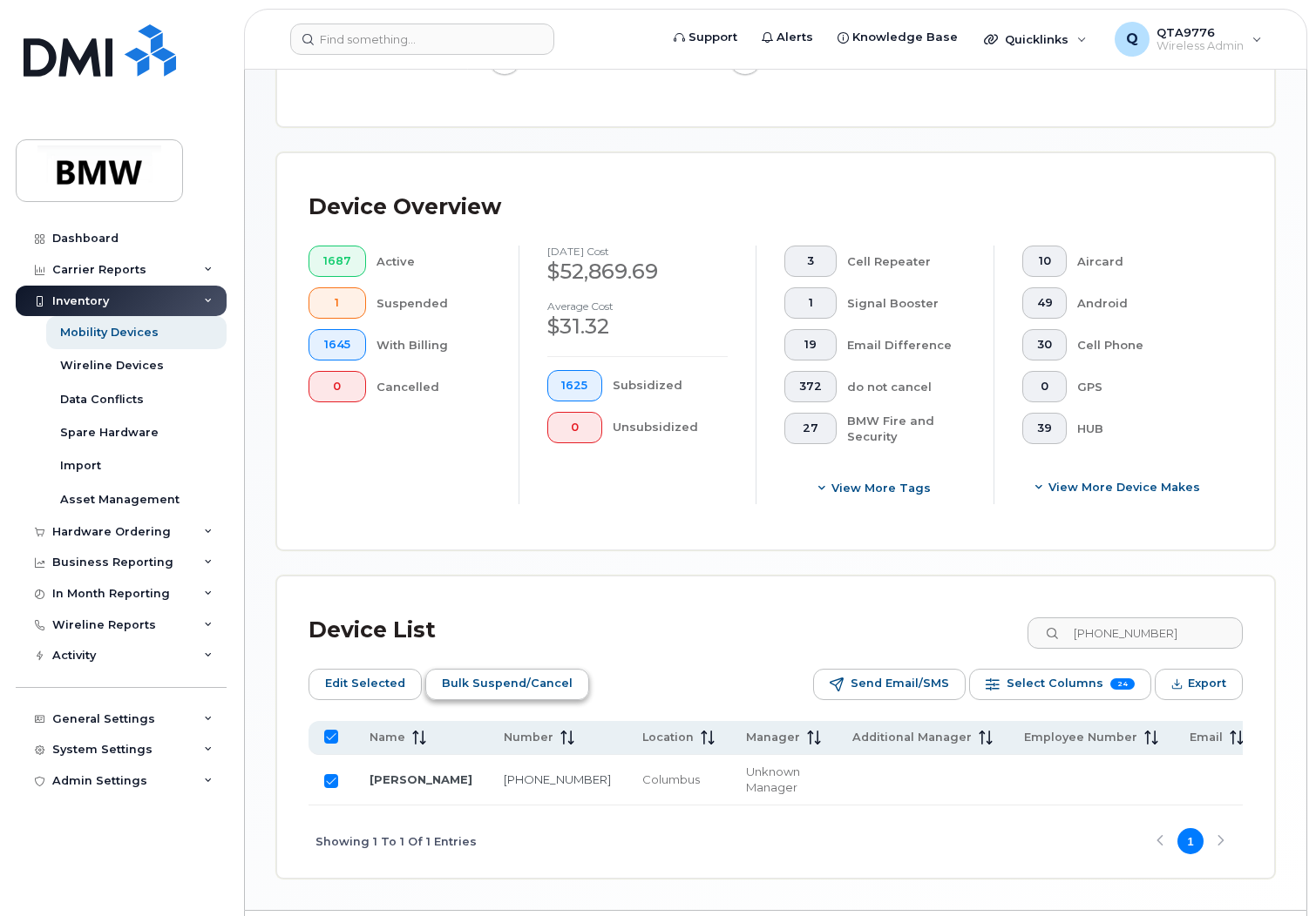
click at [534, 688] on span "Bulk Suspend/Cancel" at bounding box center [507, 683] width 131 height 26
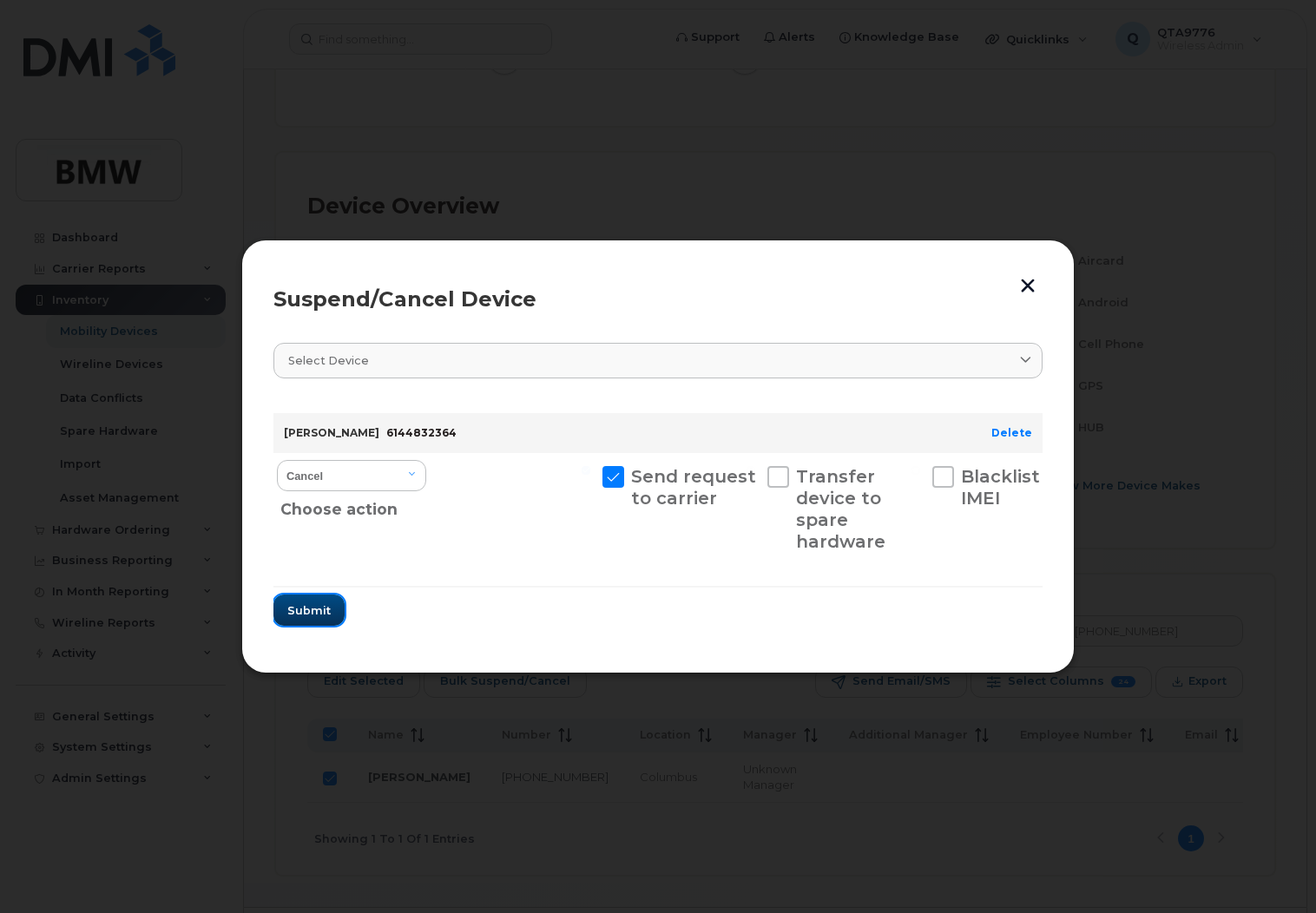
click at [310, 605] on span "Submit" at bounding box center [308, 610] width 43 height 16
click at [320, 608] on span "Submit" at bounding box center [308, 610] width 43 height 16
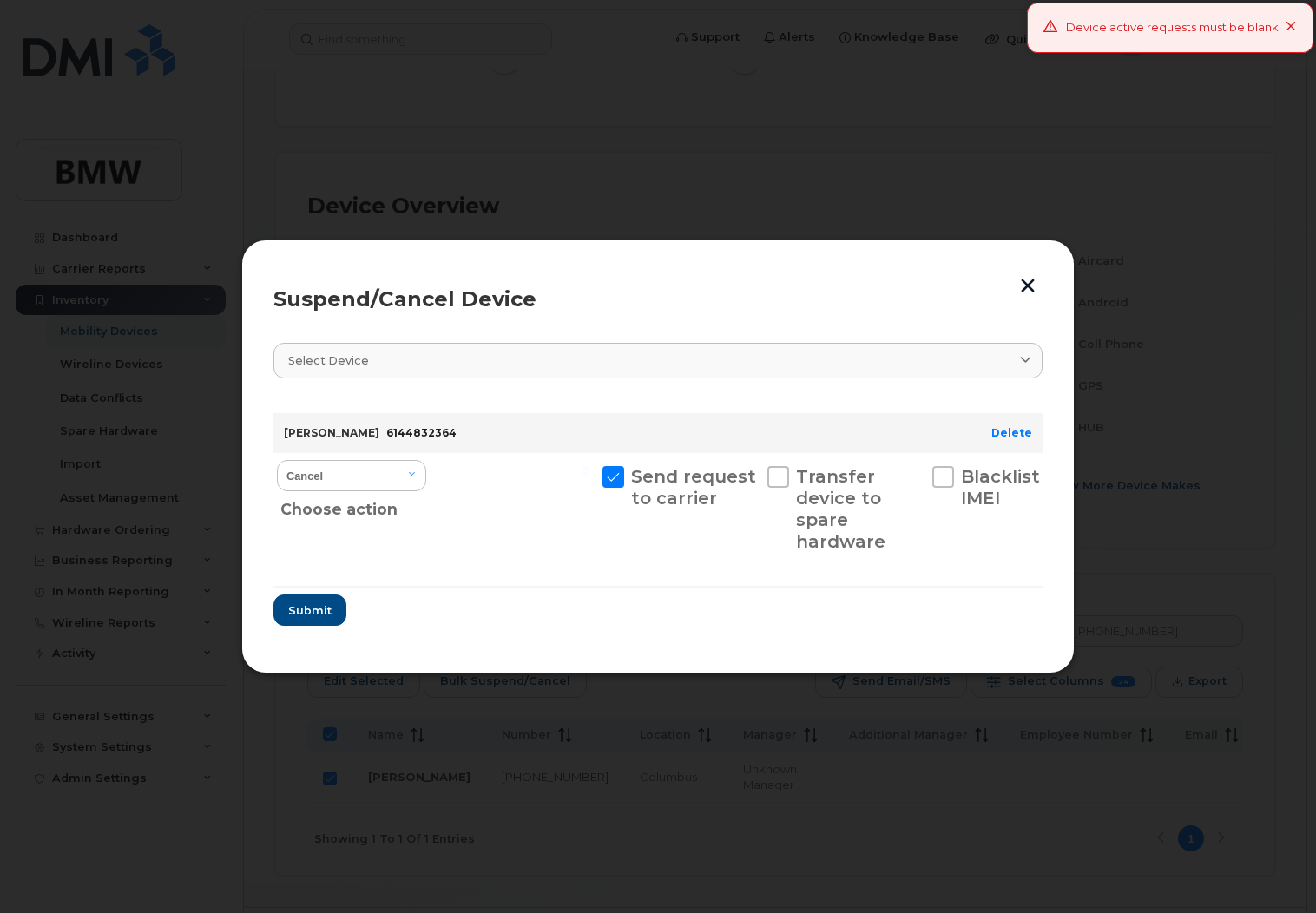
click at [1024, 285] on button "button" at bounding box center [1027, 285] width 26 height 29
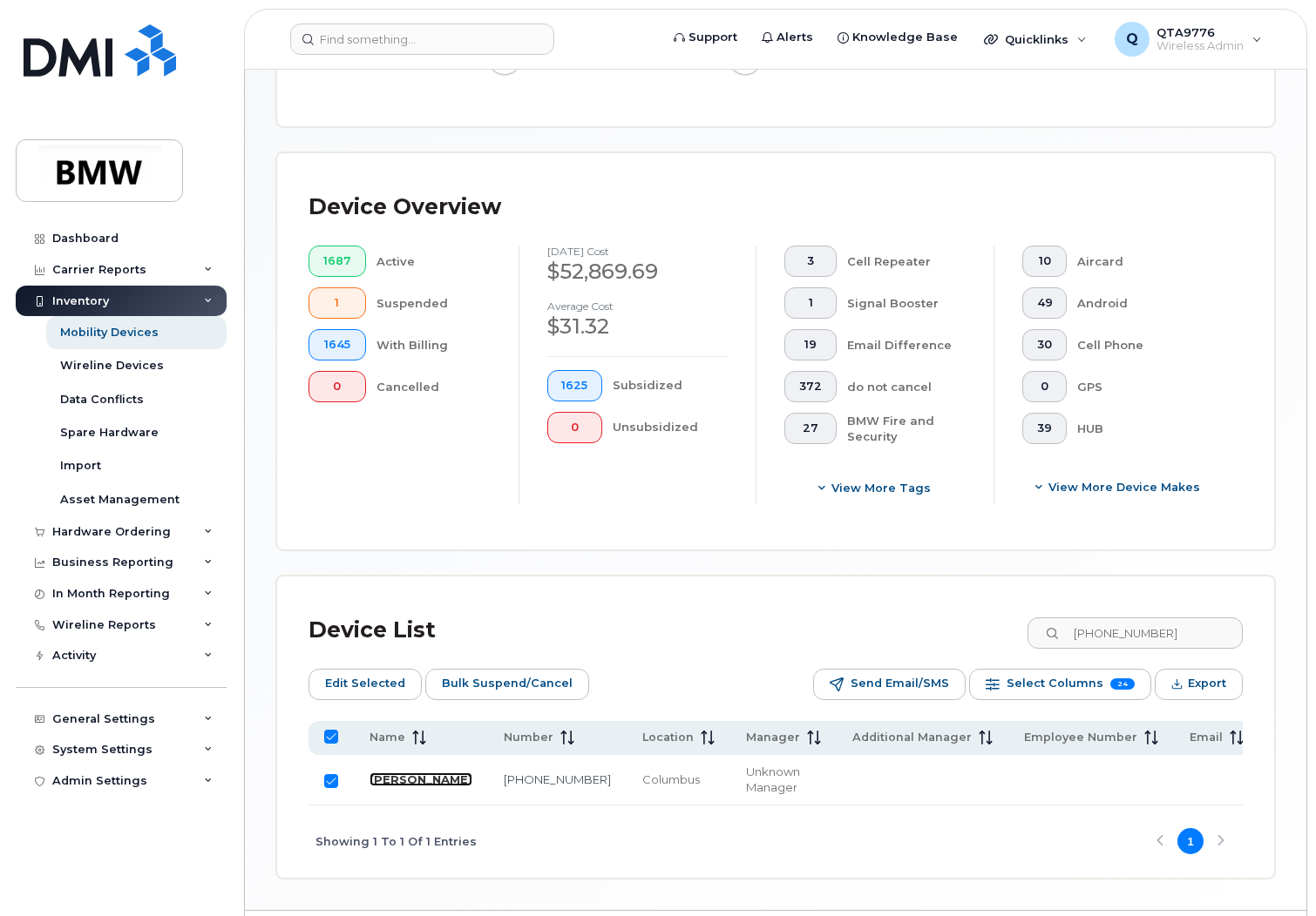
click at [396, 786] on link "Syed Sultan" at bounding box center [420, 780] width 103 height 14
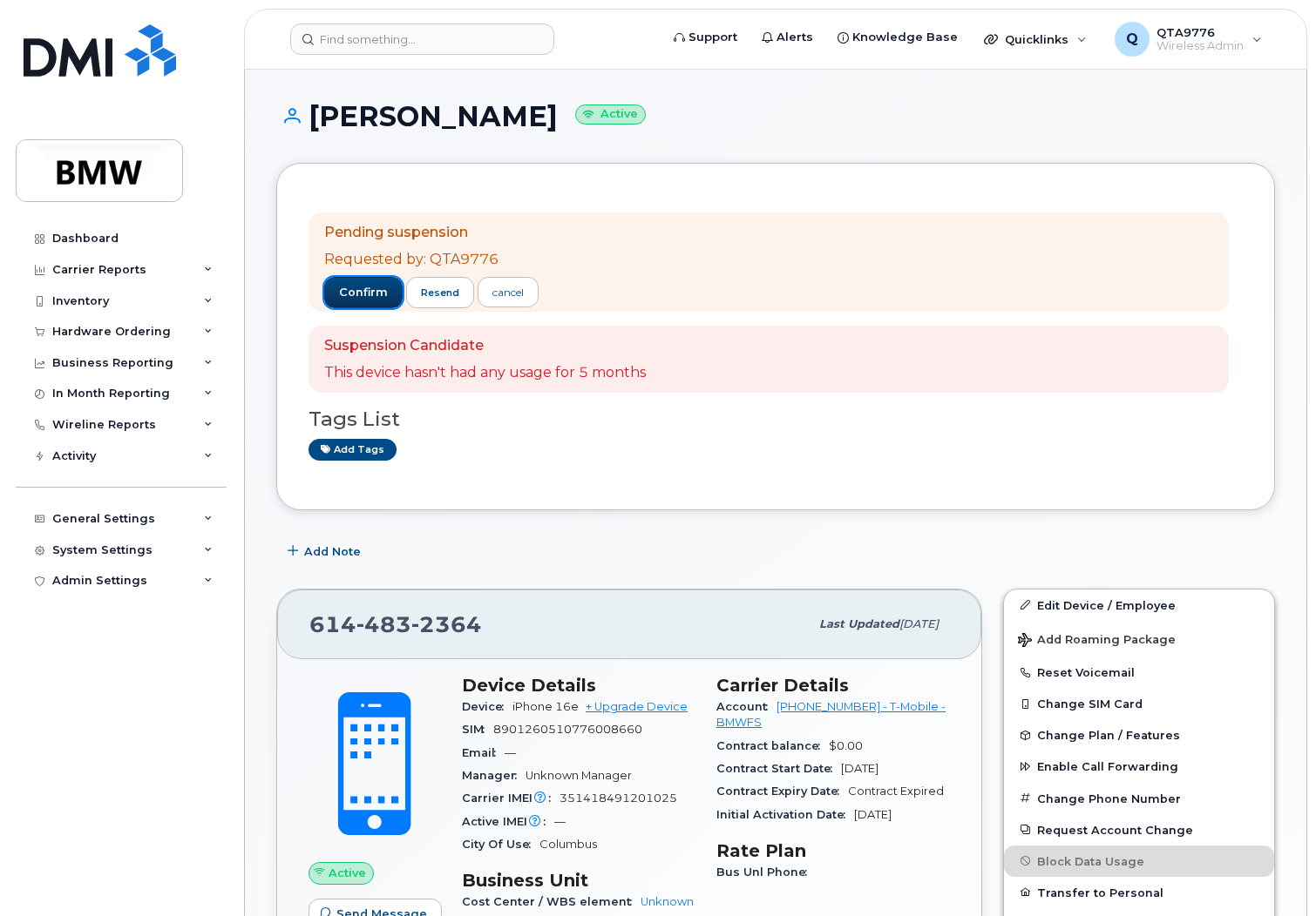
click at [354, 296] on span "confirm" at bounding box center [363, 292] width 49 height 15
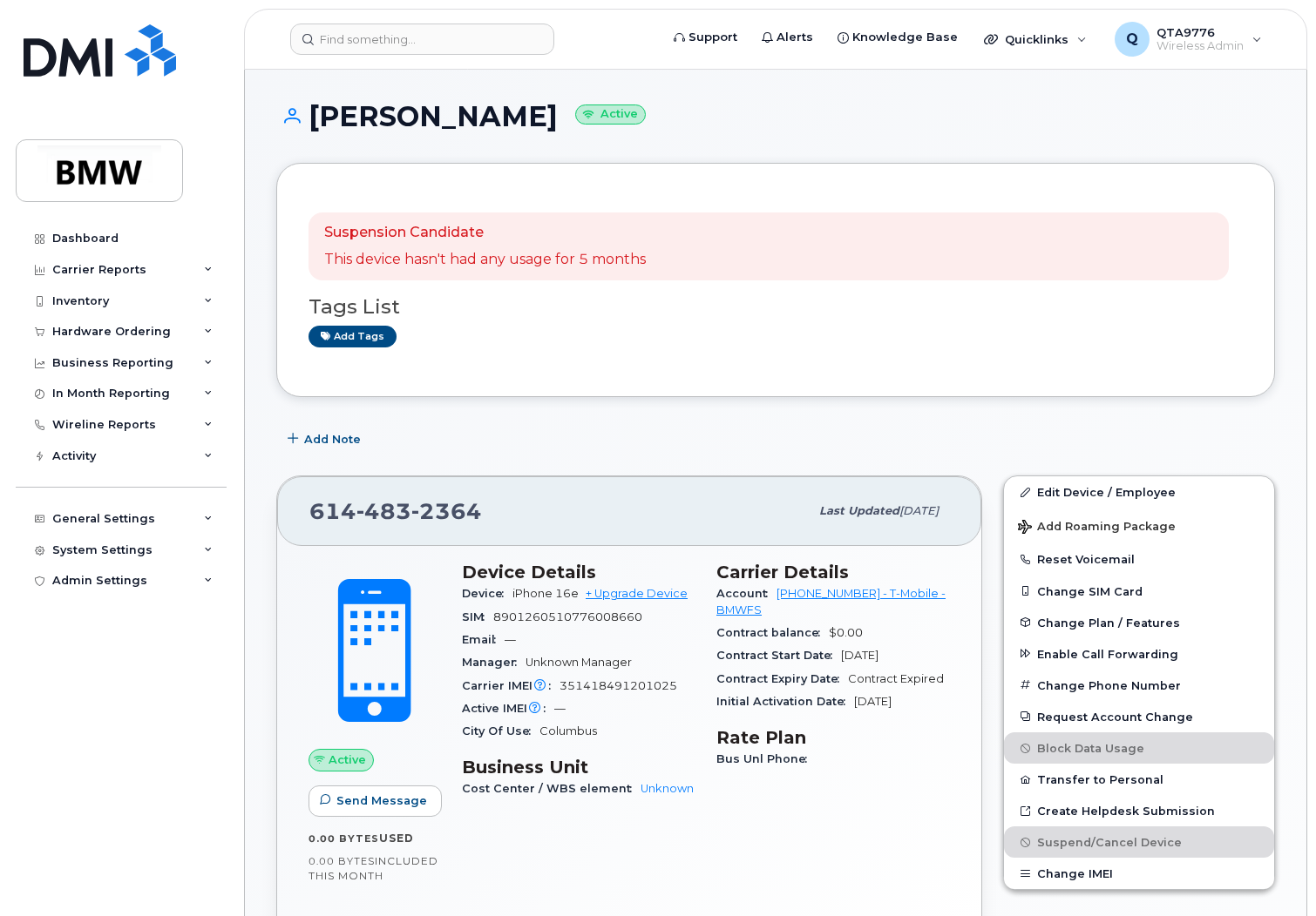
click at [431, 241] on p "Suspension Candidate" at bounding box center [484, 233] width 321 height 20
click at [575, 111] on small "Active" at bounding box center [609, 114] width 70 height 20
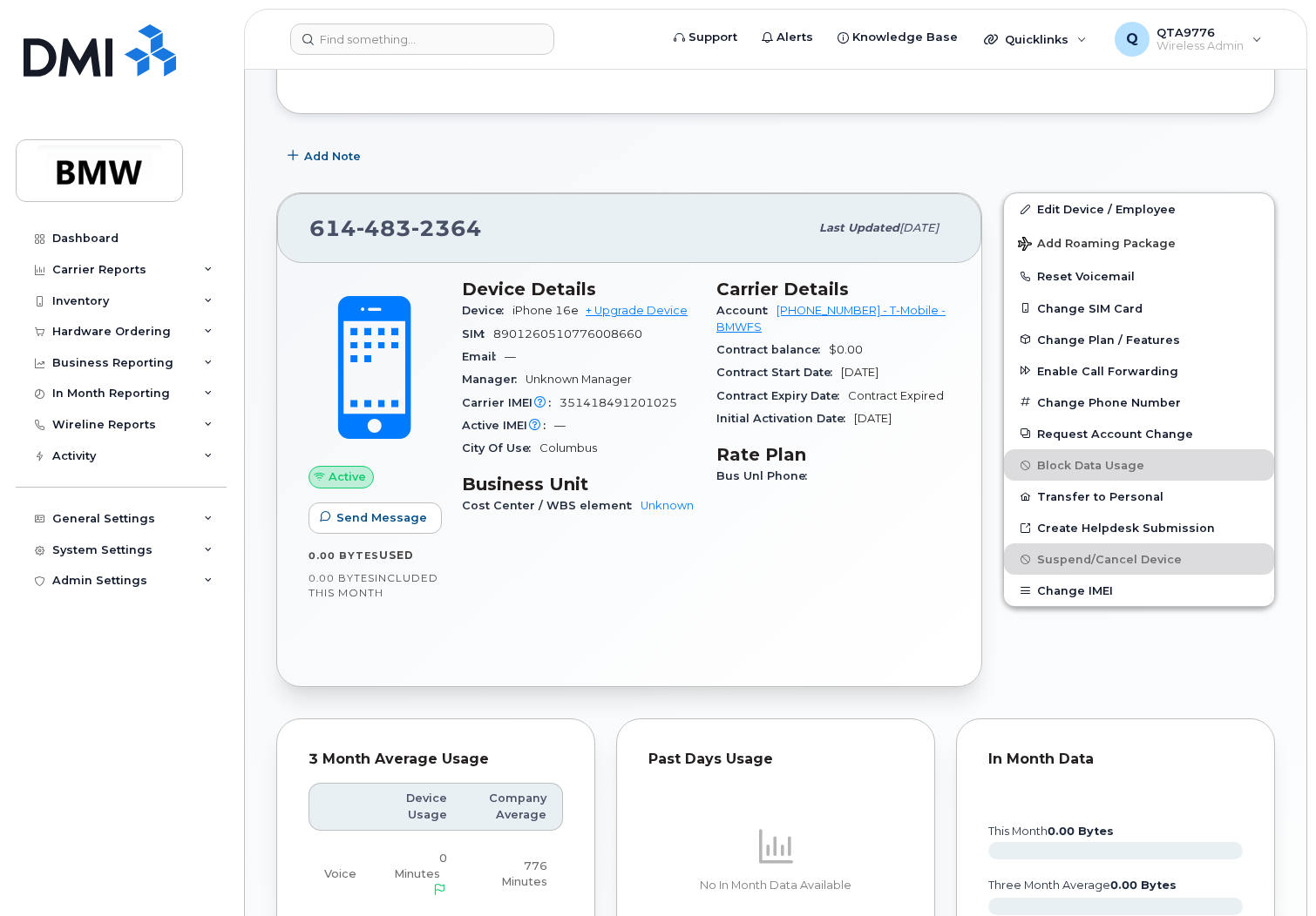
scroll to position [349, 0]
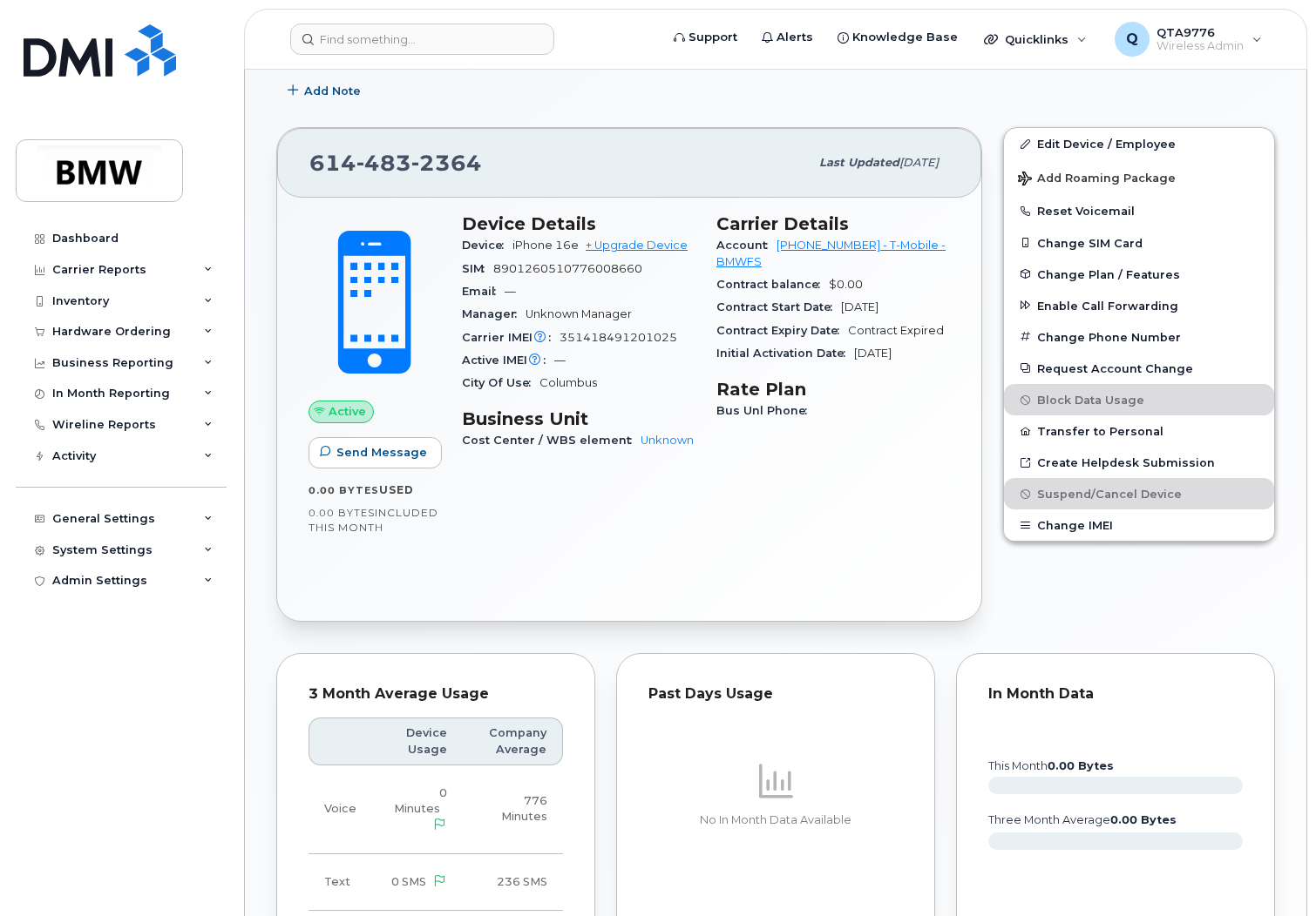
click at [341, 419] on span "Active" at bounding box center [347, 411] width 37 height 16
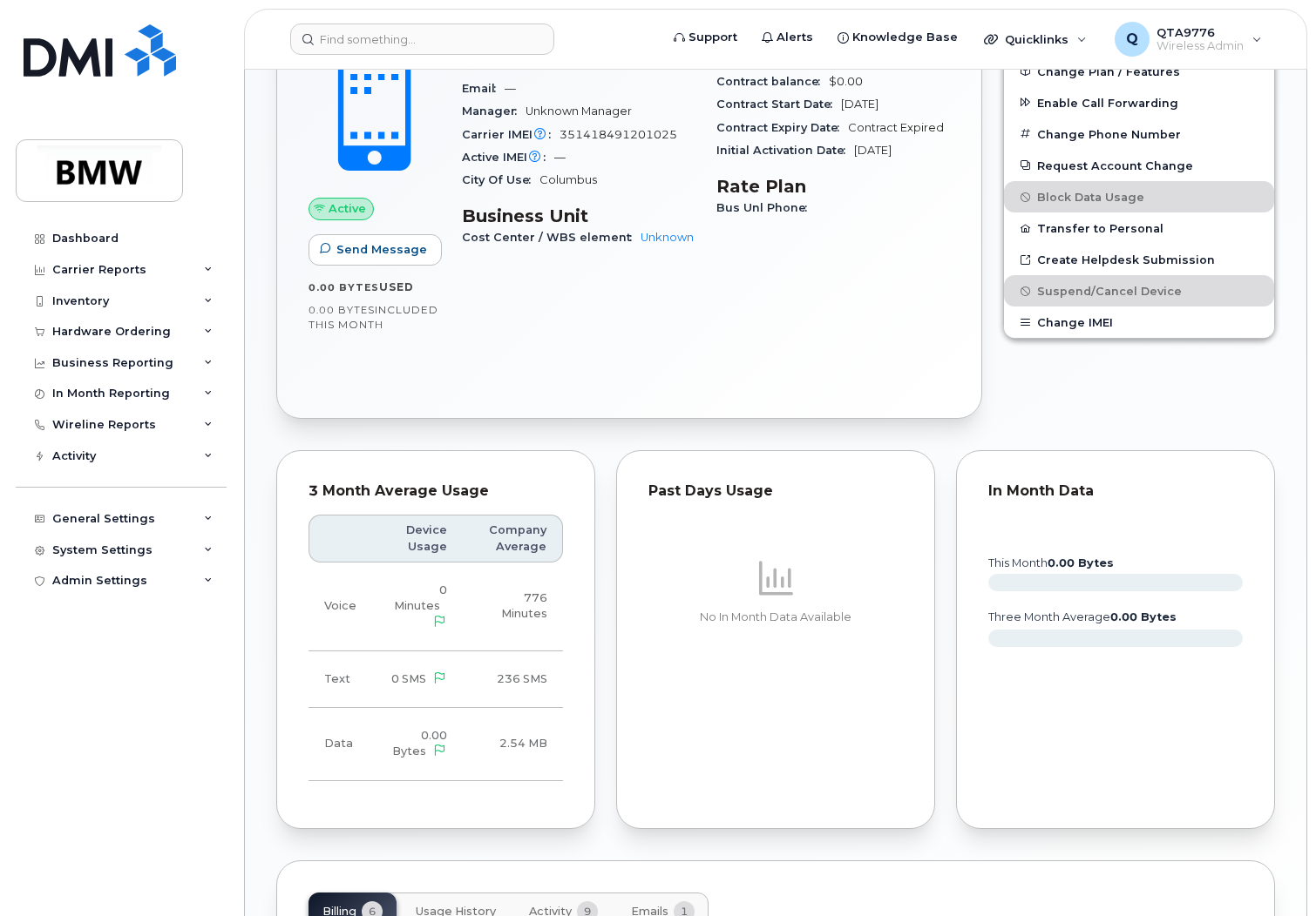
scroll to position [261, 0]
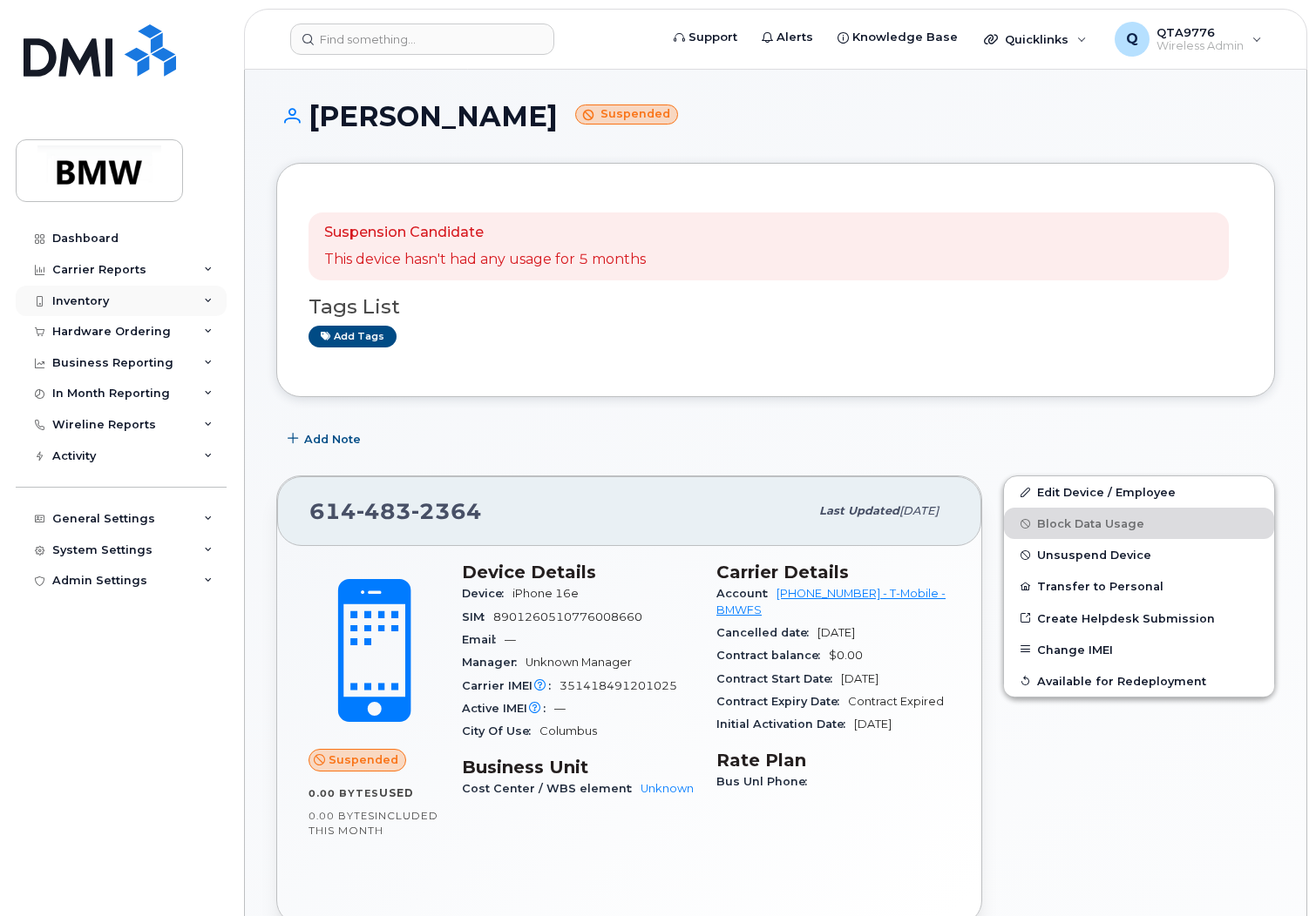
click at [182, 302] on div "Inventory" at bounding box center [120, 301] width 211 height 32
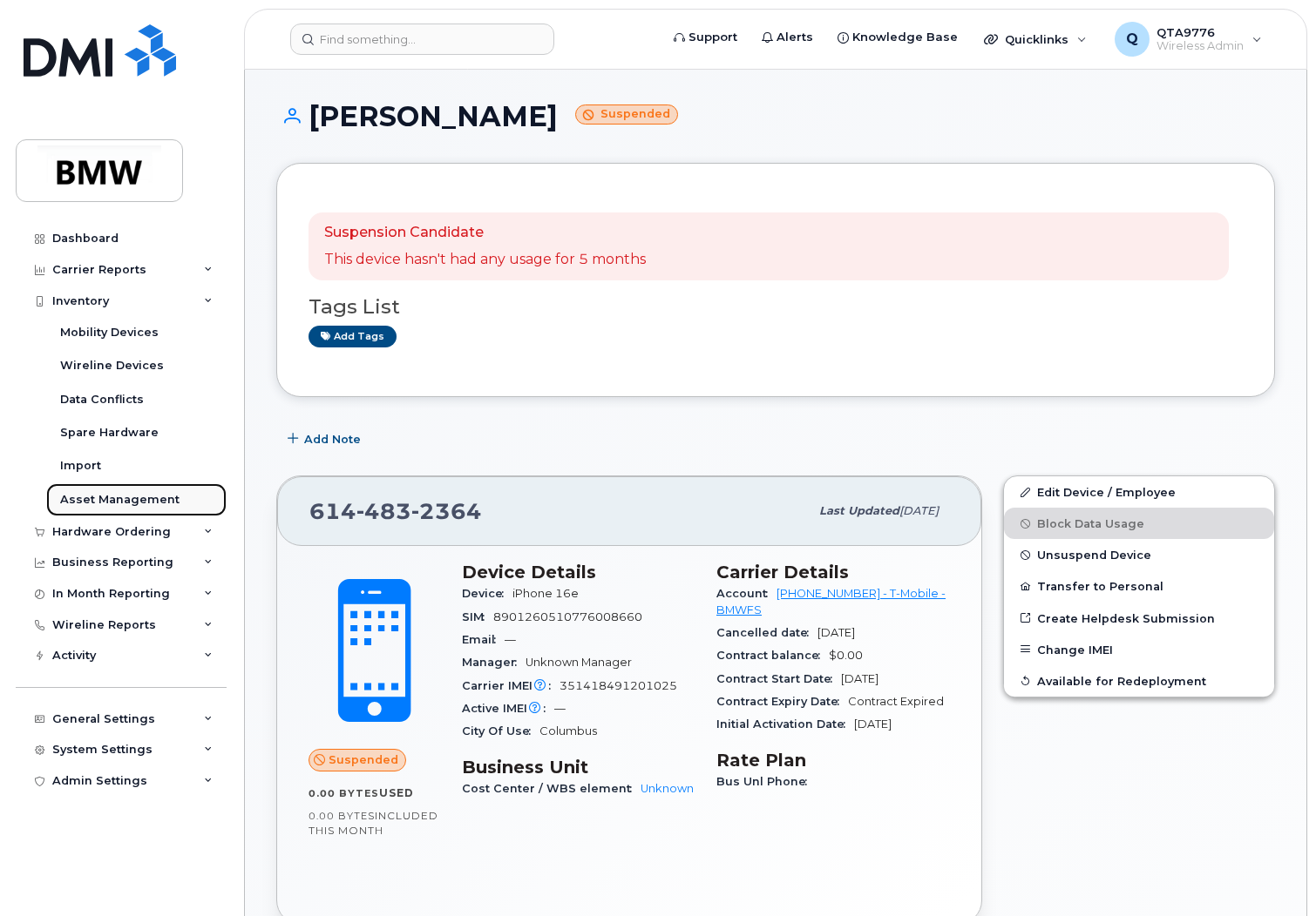
click at [88, 492] on div "Asset Management" at bounding box center [120, 500] width 119 height 15
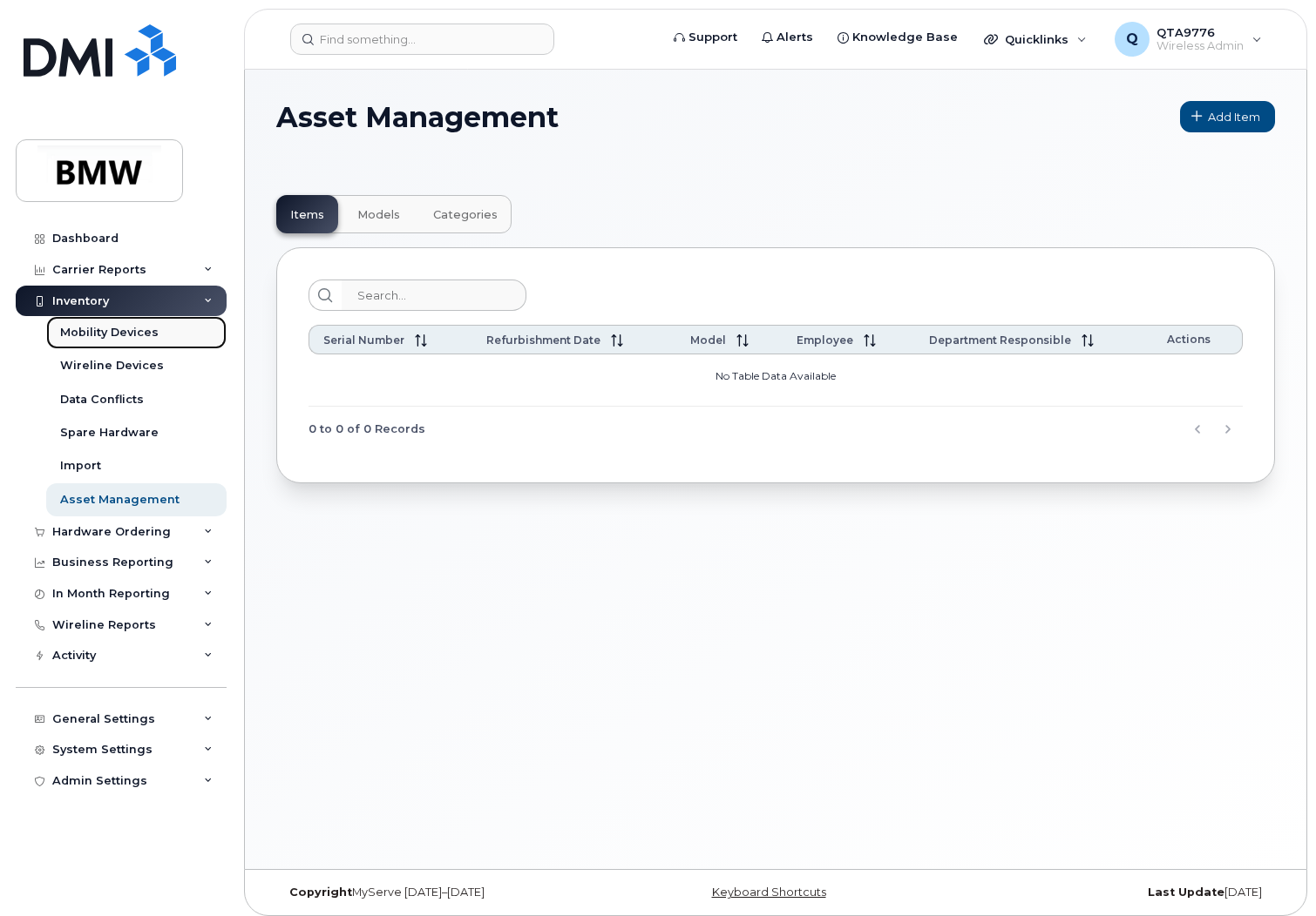
click at [88, 330] on div "Mobility Devices" at bounding box center [110, 333] width 98 height 15
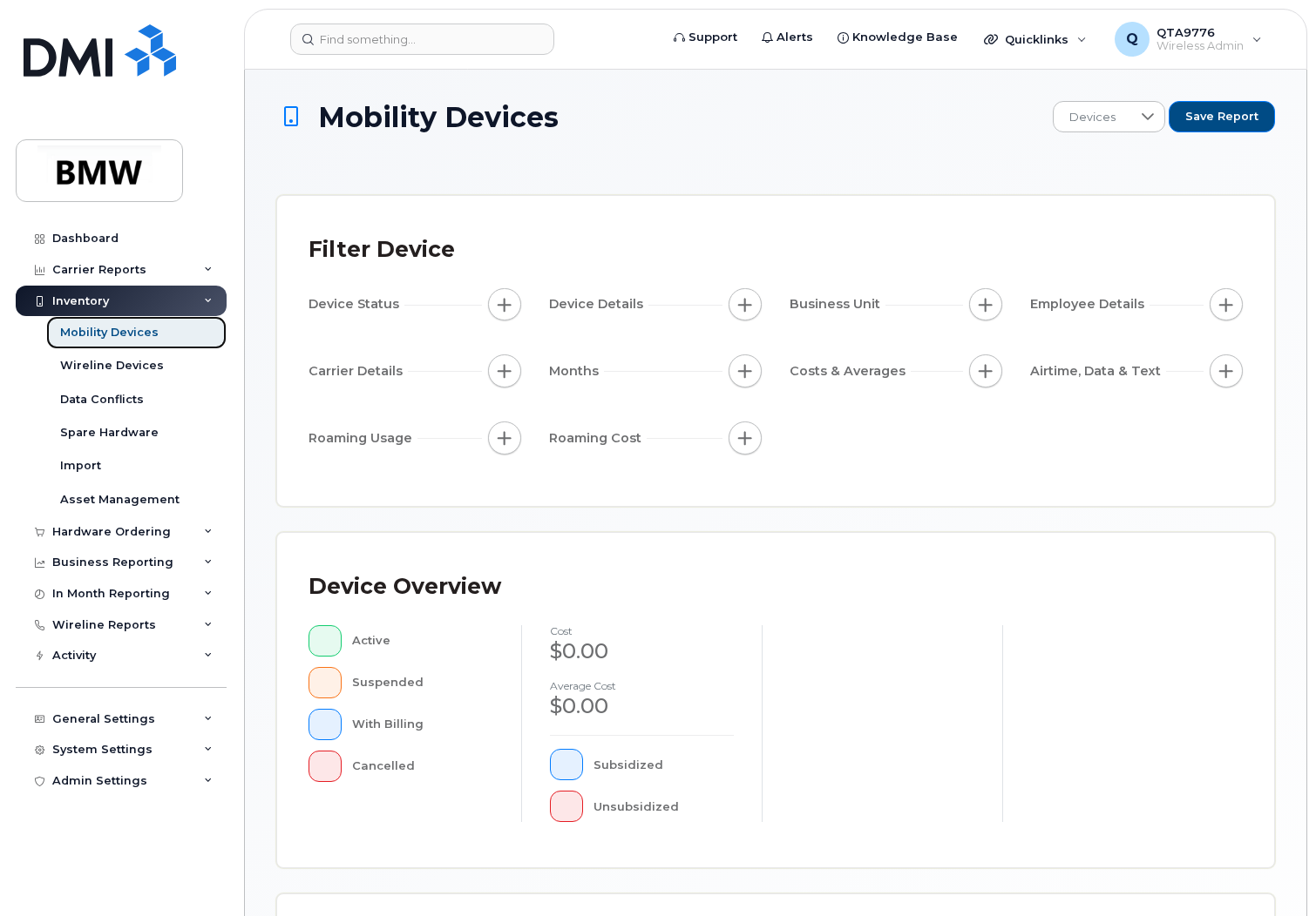
scroll to position [384, 0]
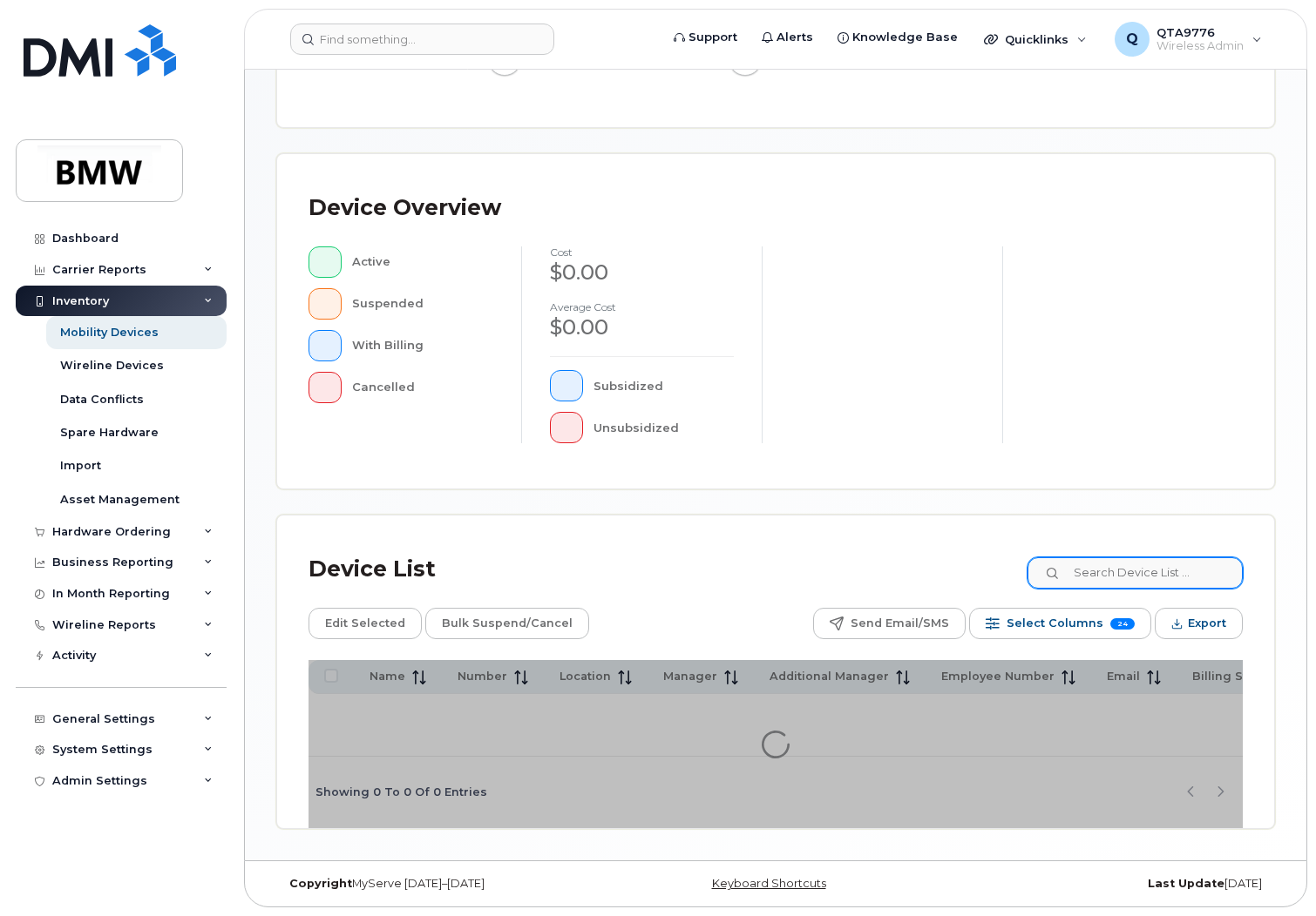
click at [1120, 563] on div "Mobility Devices Devices Save Report Import from CSV Export to CSV Add Device F…" at bounding box center [775, 276] width 999 height 1107
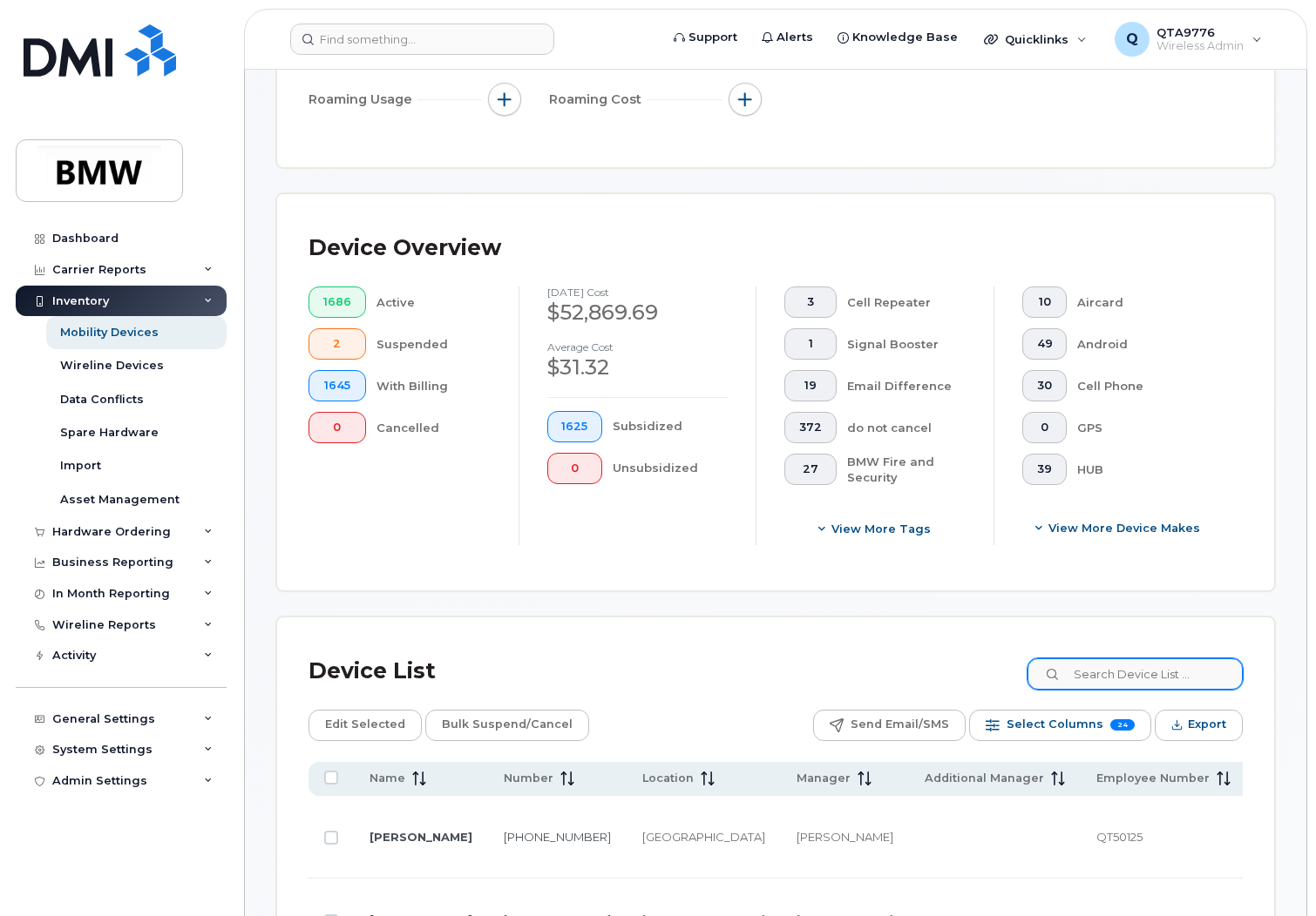
scroll to position [431, 0]
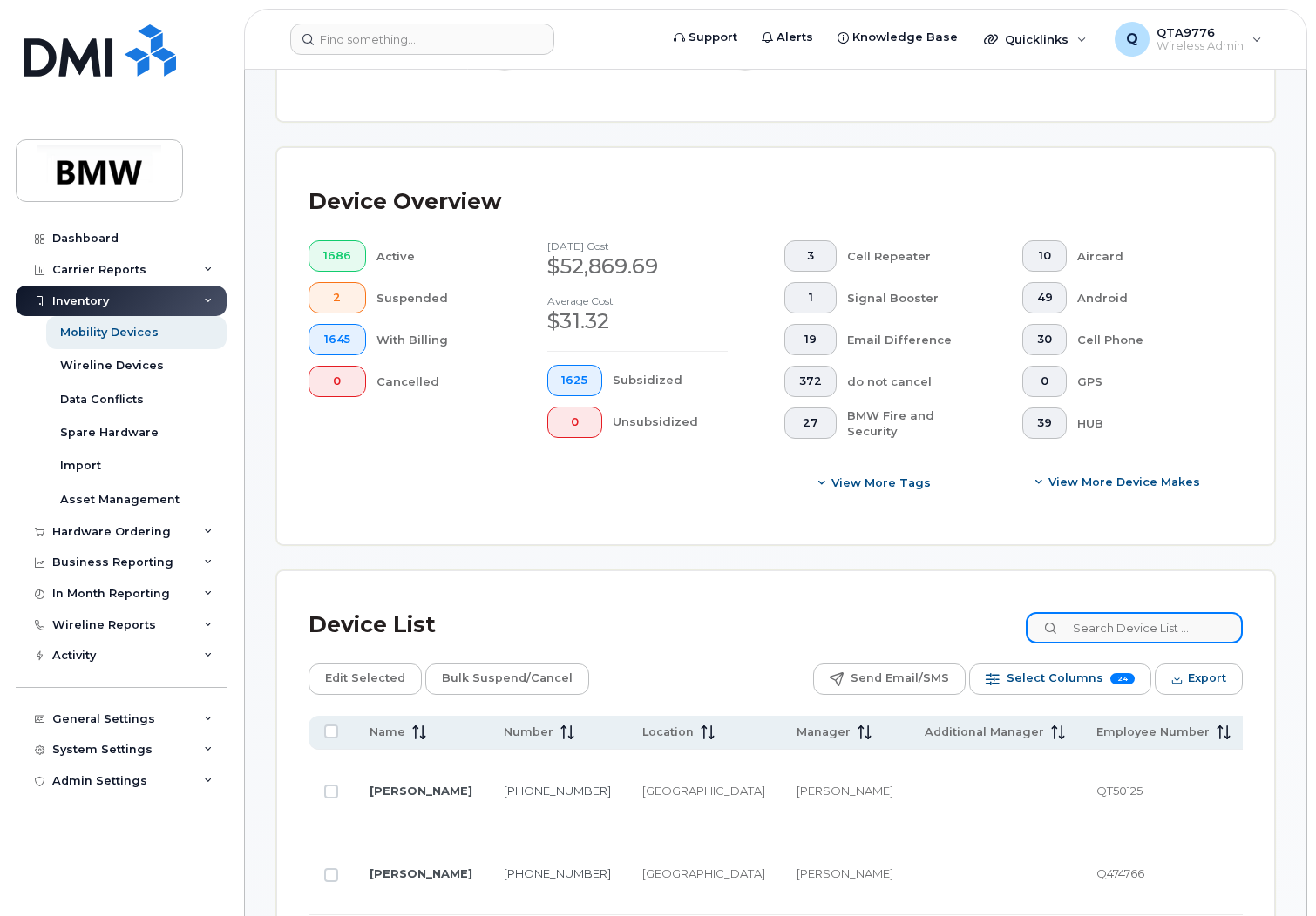
click at [1131, 625] on input at bounding box center [1134, 628] width 217 height 32
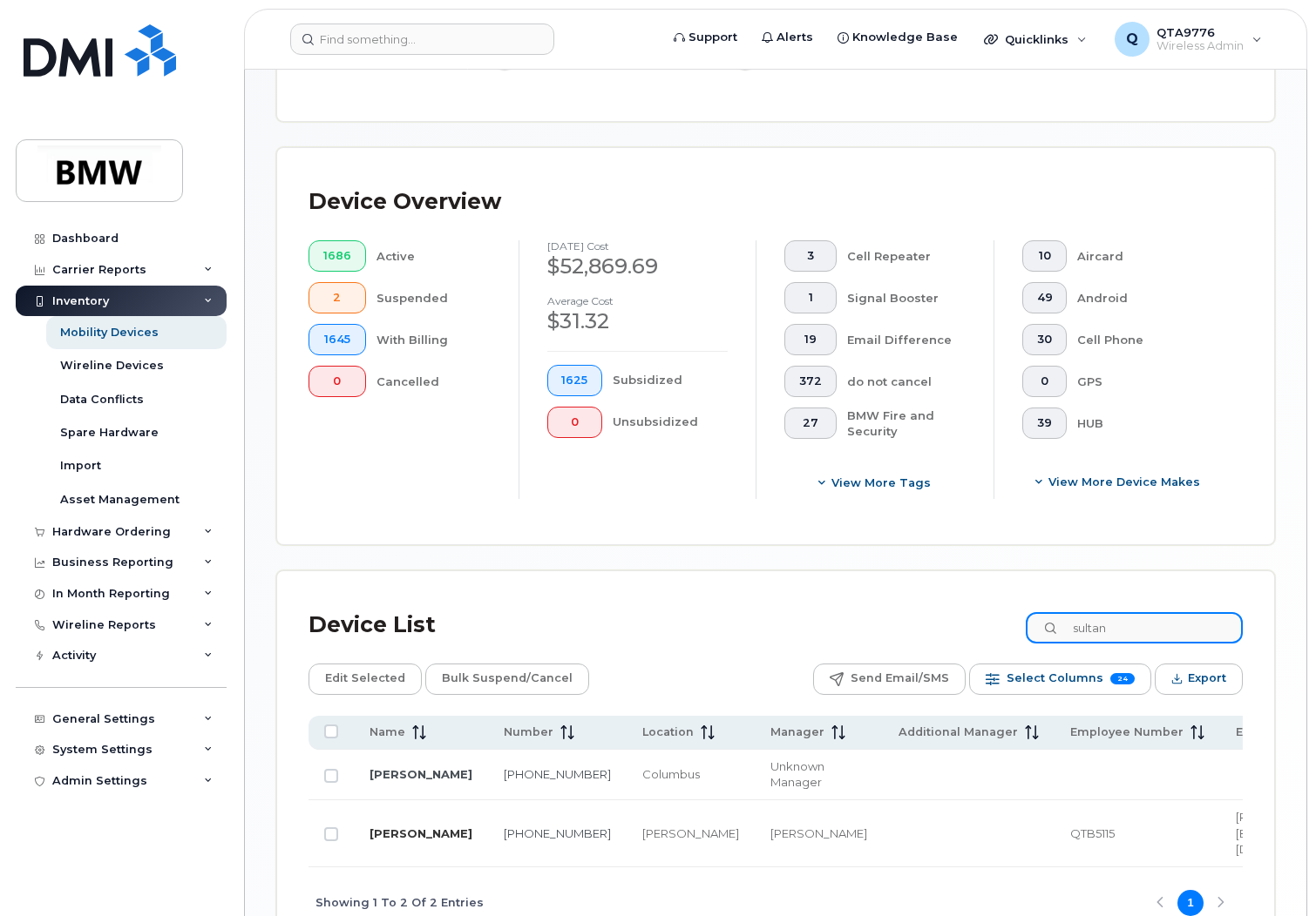
type input "sultan"
click at [393, 827] on link "Syed Sultan" at bounding box center [420, 833] width 103 height 14
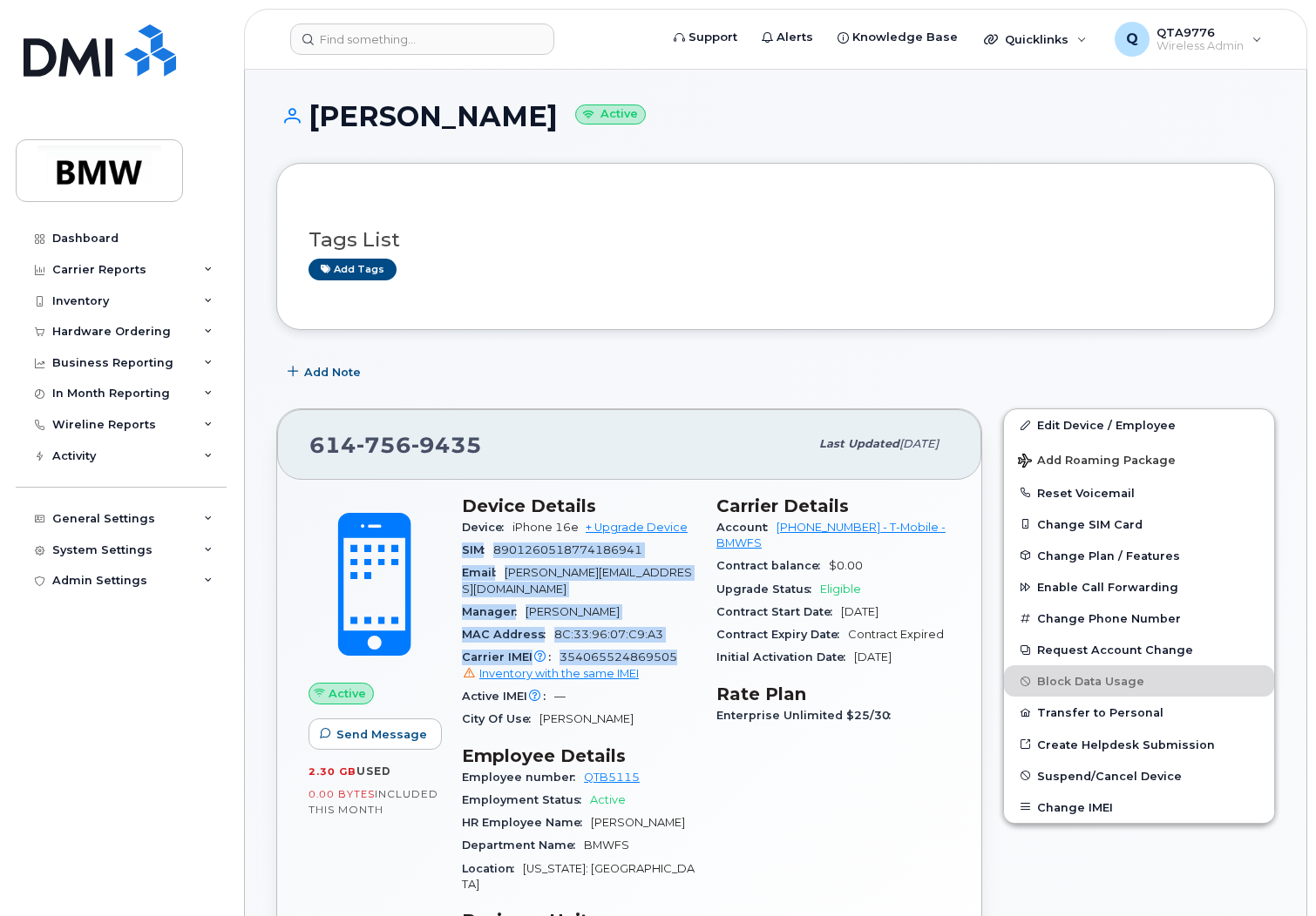
drag, startPoint x: 464, startPoint y: 546, endPoint x: 679, endPoint y: 640, distance: 234.7
click at [679, 640] on section "Device Details Device iPhone 16e + Upgrade Device SIM 8901260518774186941 Email…" at bounding box center [578, 614] width 234 height 236
copy section "SIM 8901260518774186941 Email syed.sultan@bmwfs.com Manager Brooke Rady MAC Add…"
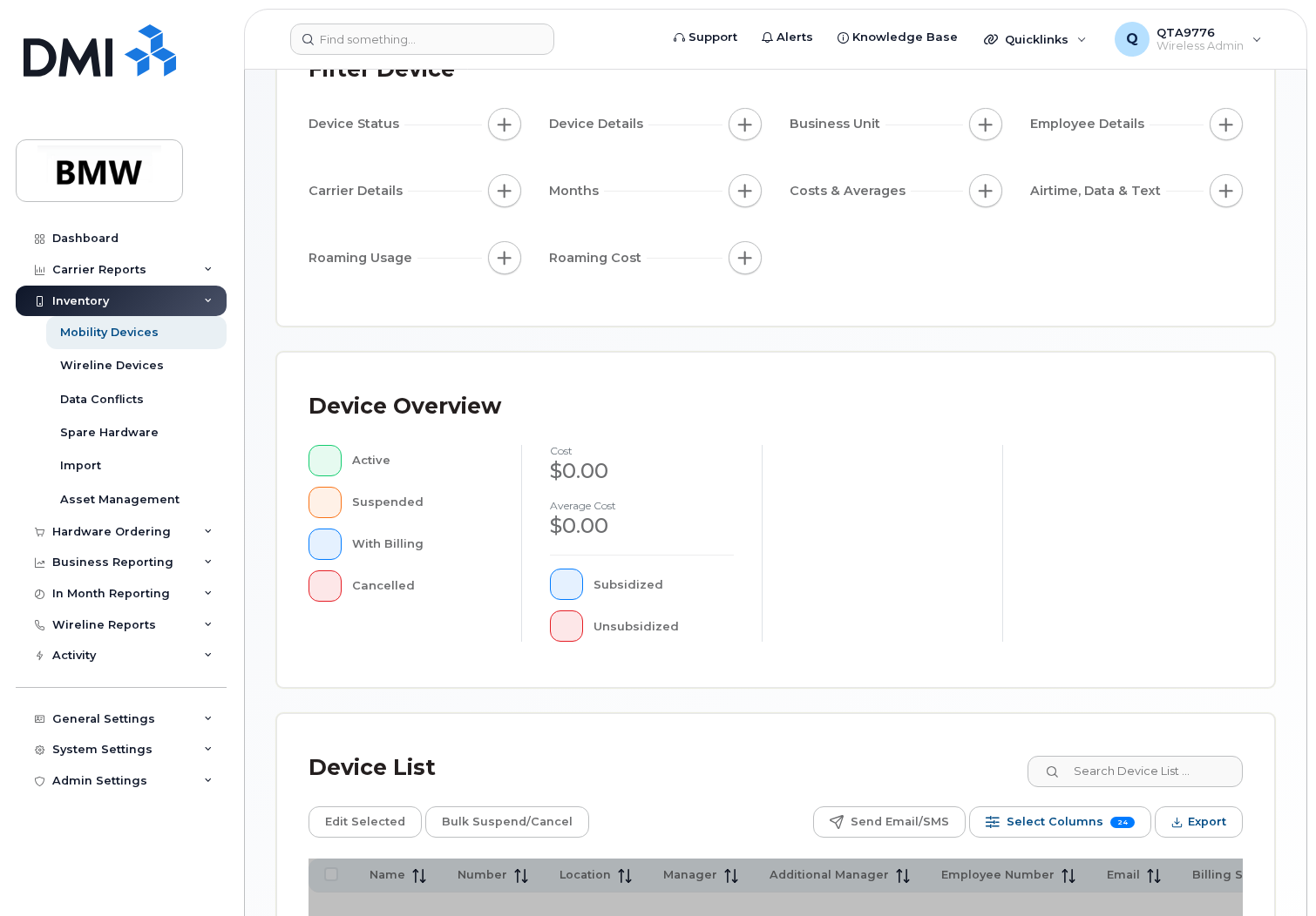
scroll to position [353, 0]
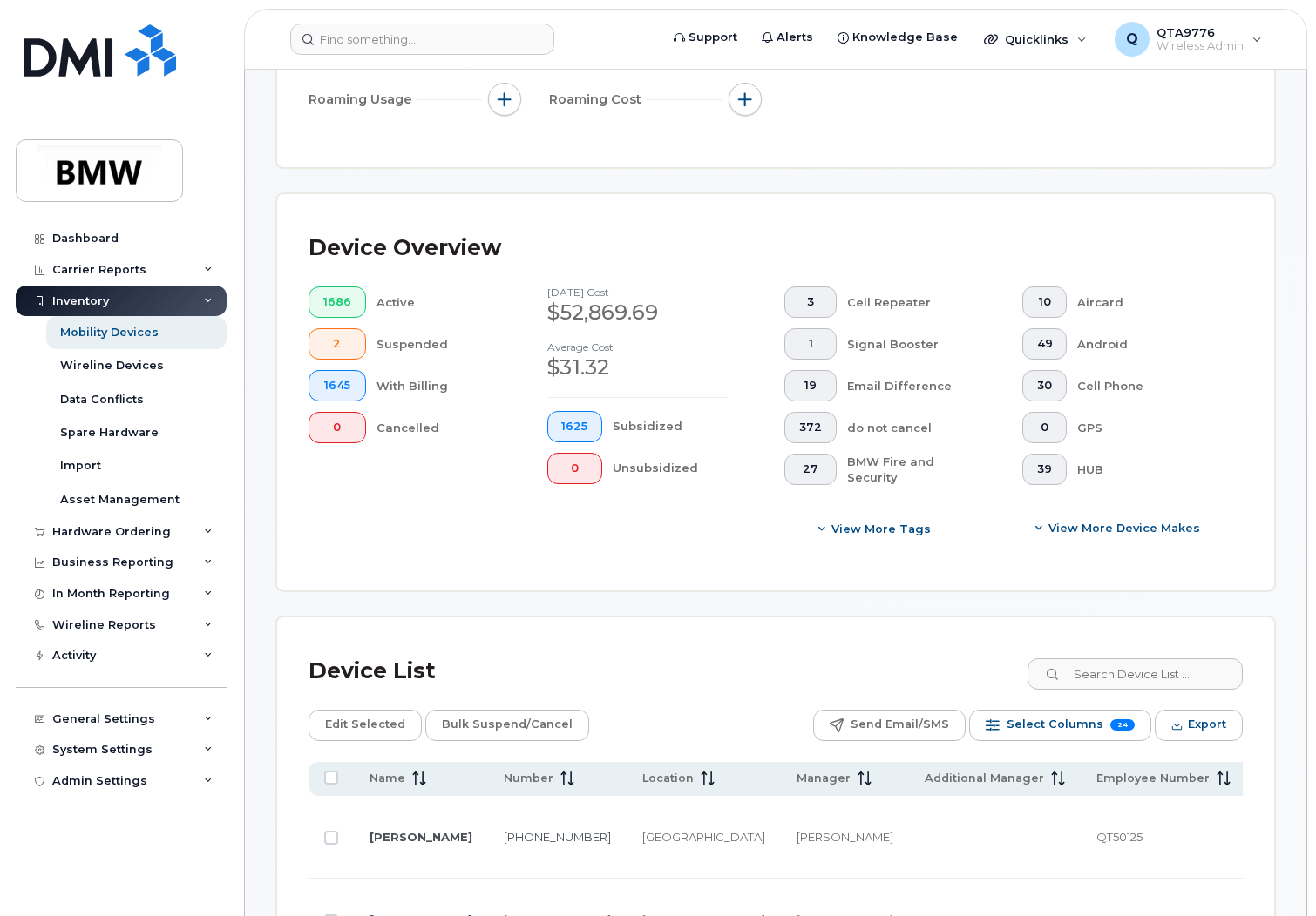
scroll to position [399, 0]
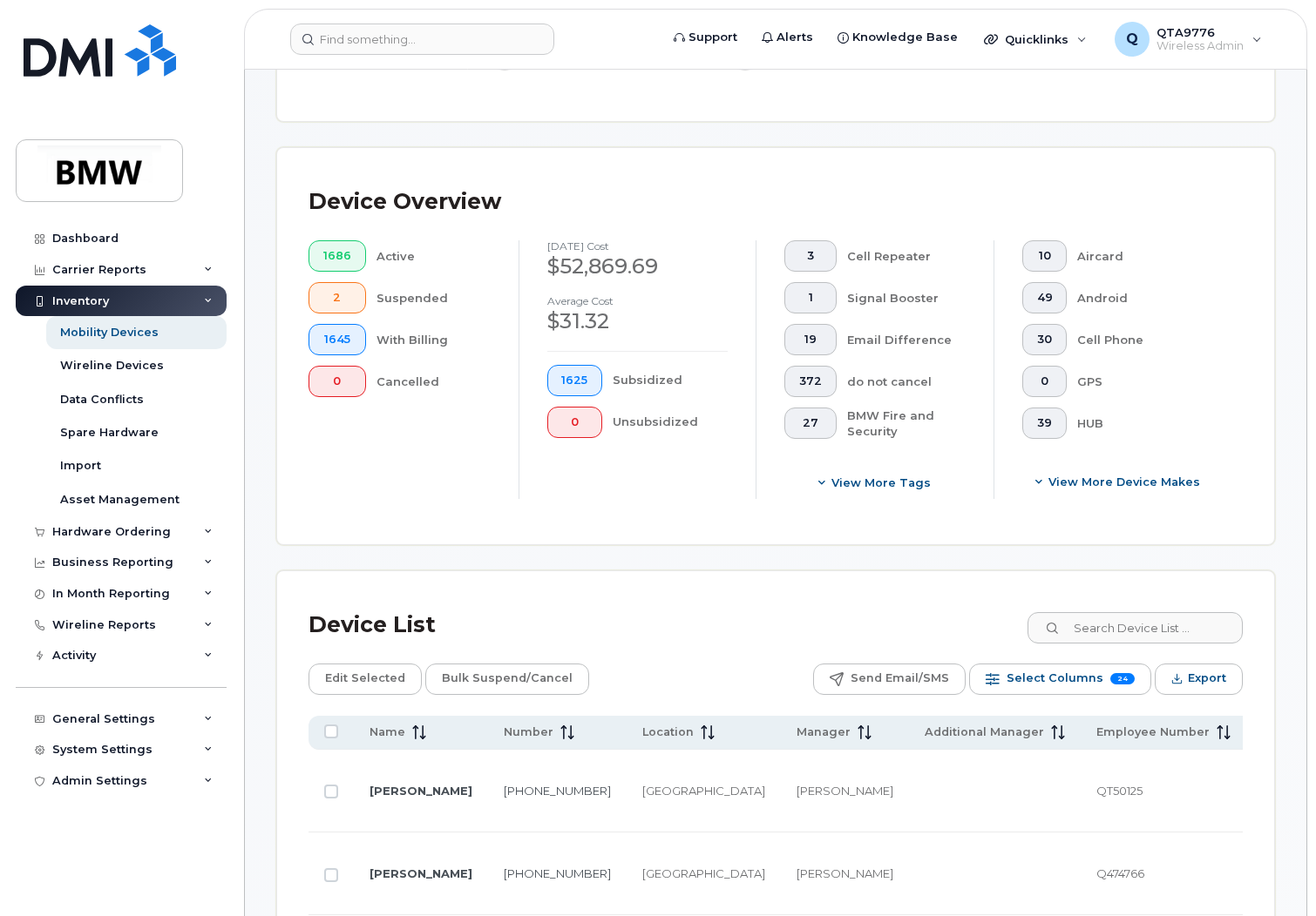
click at [1133, 627] on input at bounding box center [1134, 628] width 217 height 32
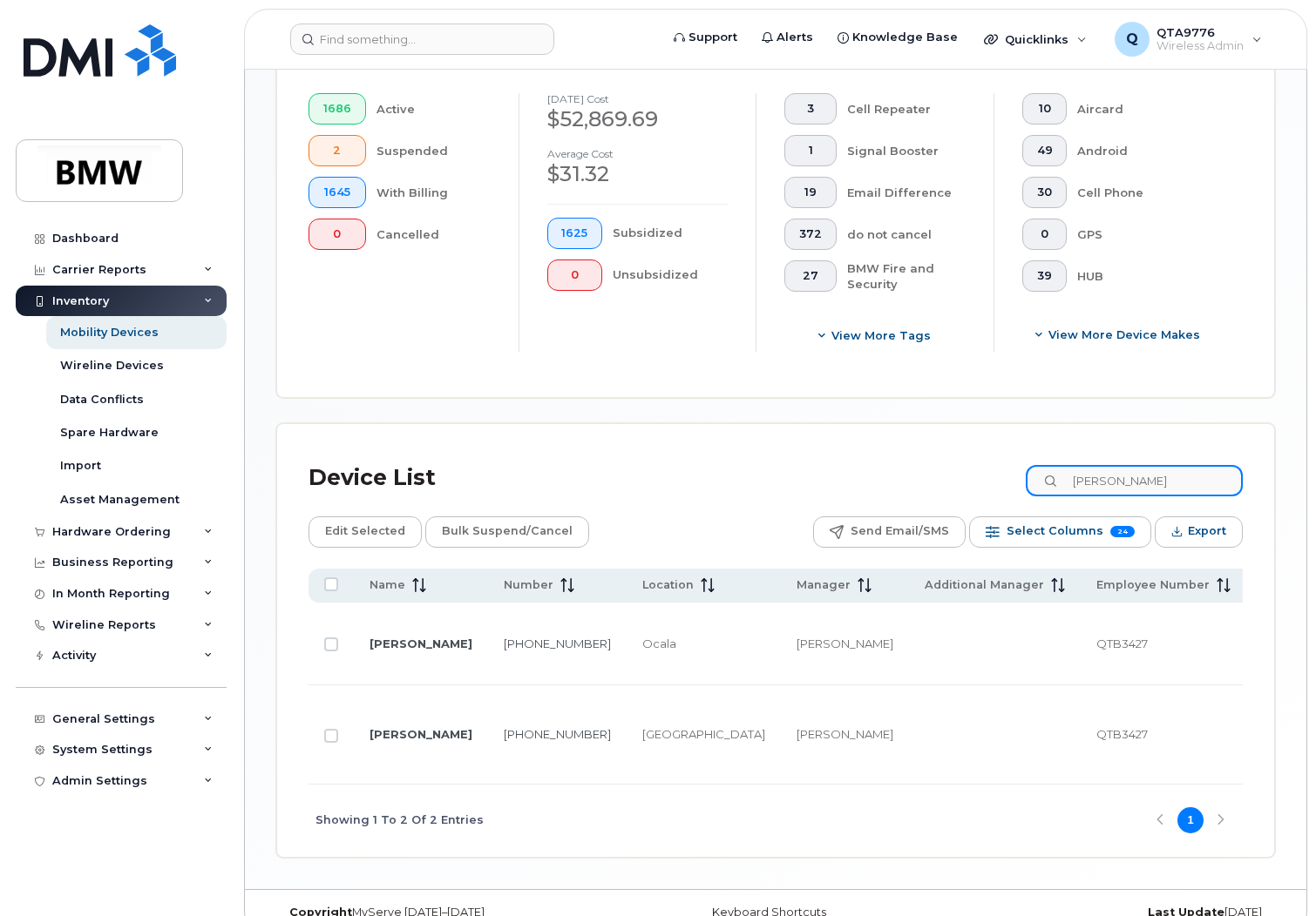
scroll to position [547, 0]
type input "bearden"
click at [392, 636] on link "[PERSON_NAME]" at bounding box center [420, 643] width 103 height 14
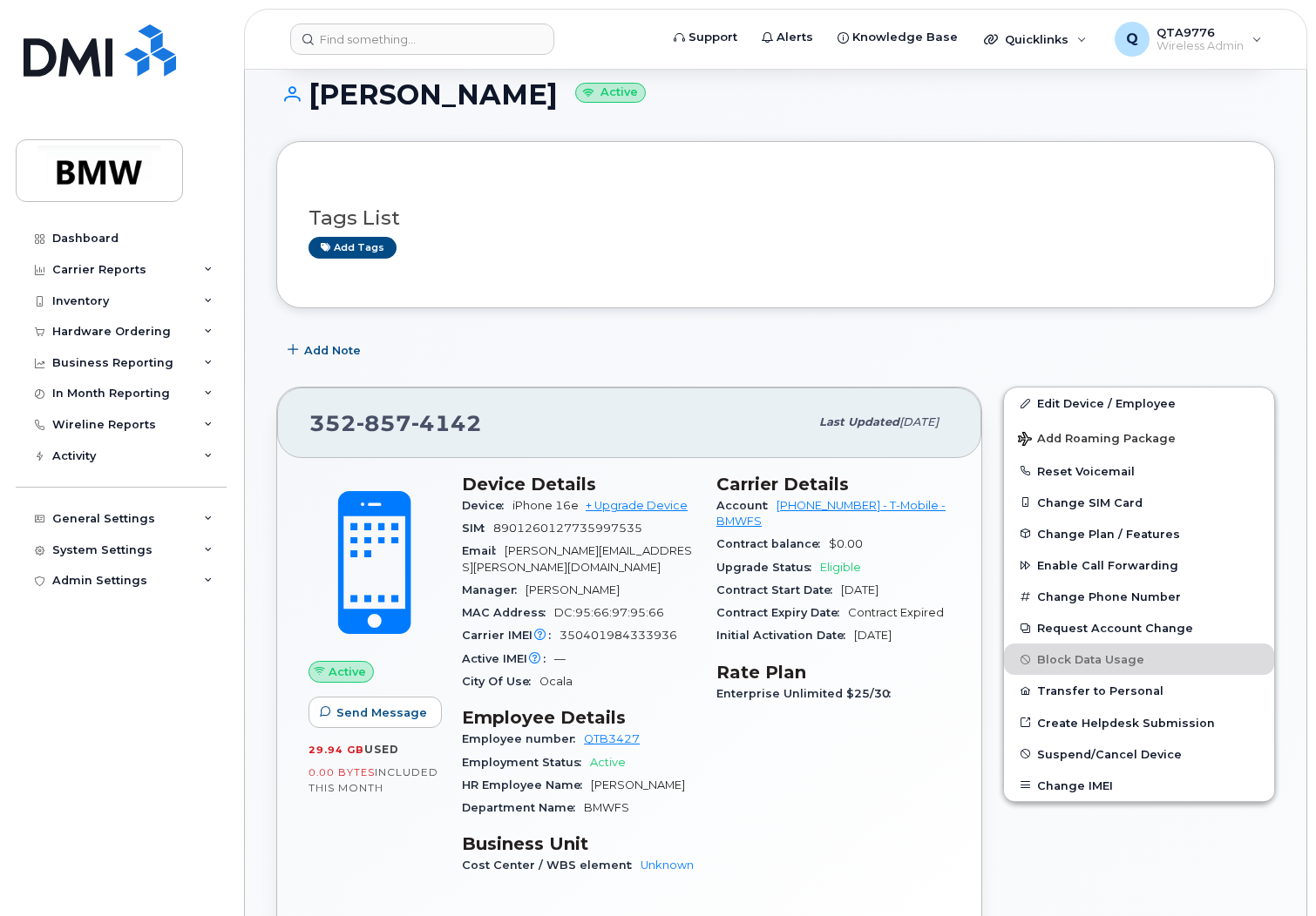
scroll to position [174, 0]
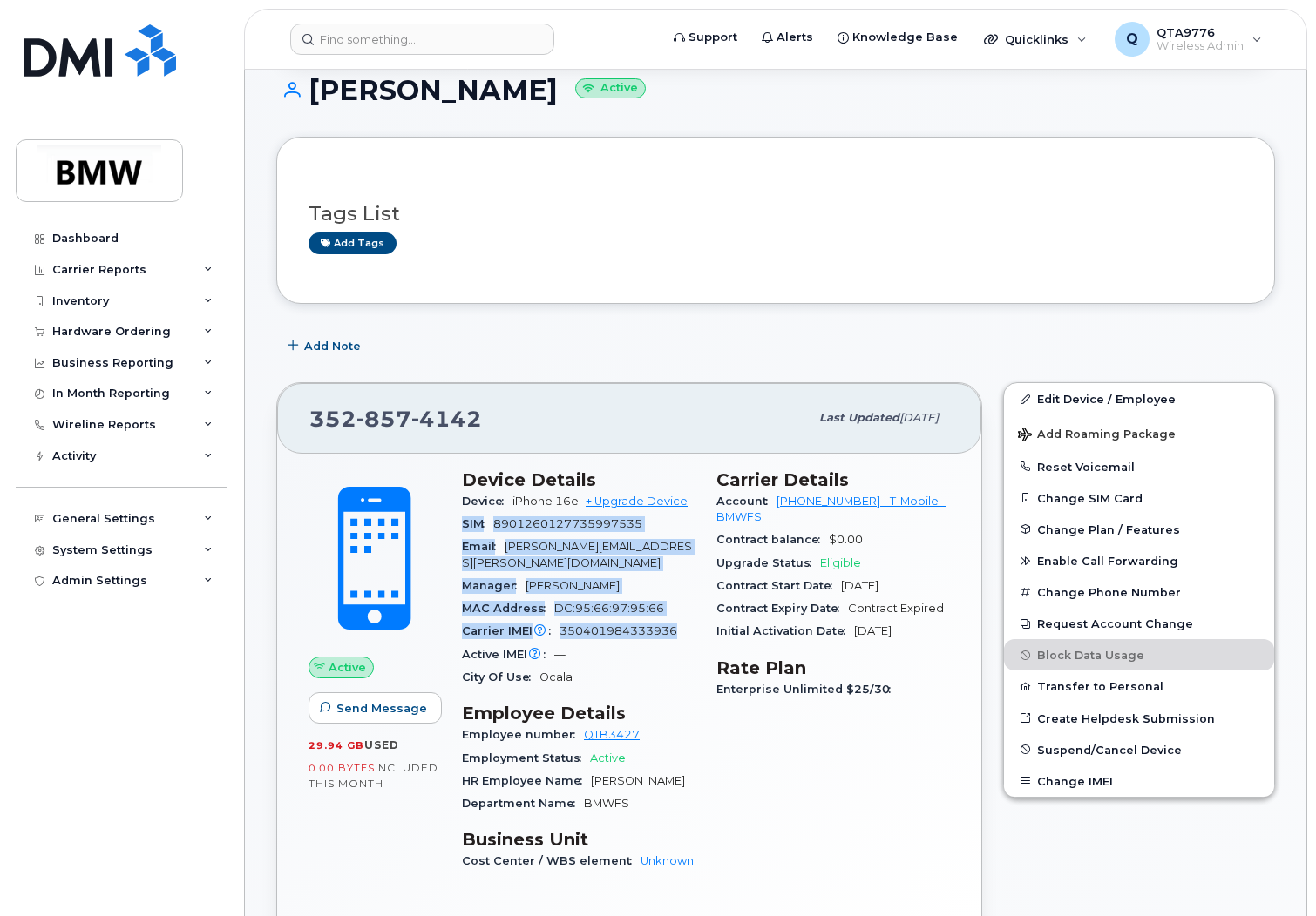
drag, startPoint x: 463, startPoint y: 523, endPoint x: 702, endPoint y: 610, distance: 254.3
click at [702, 610] on div "Device Details Device iPhone 16e + Upgrade Device SIM [TECHNICAL_ID] Email [PER…" at bounding box center [578, 679] width 255 height 439
copy section "SIM [TECHNICAL_ID] Email [PERSON_NAME][EMAIL_ADDRESS][PERSON_NAME][DOMAIN_NAME]…"
